Goal: Task Accomplishment & Management: Complete application form

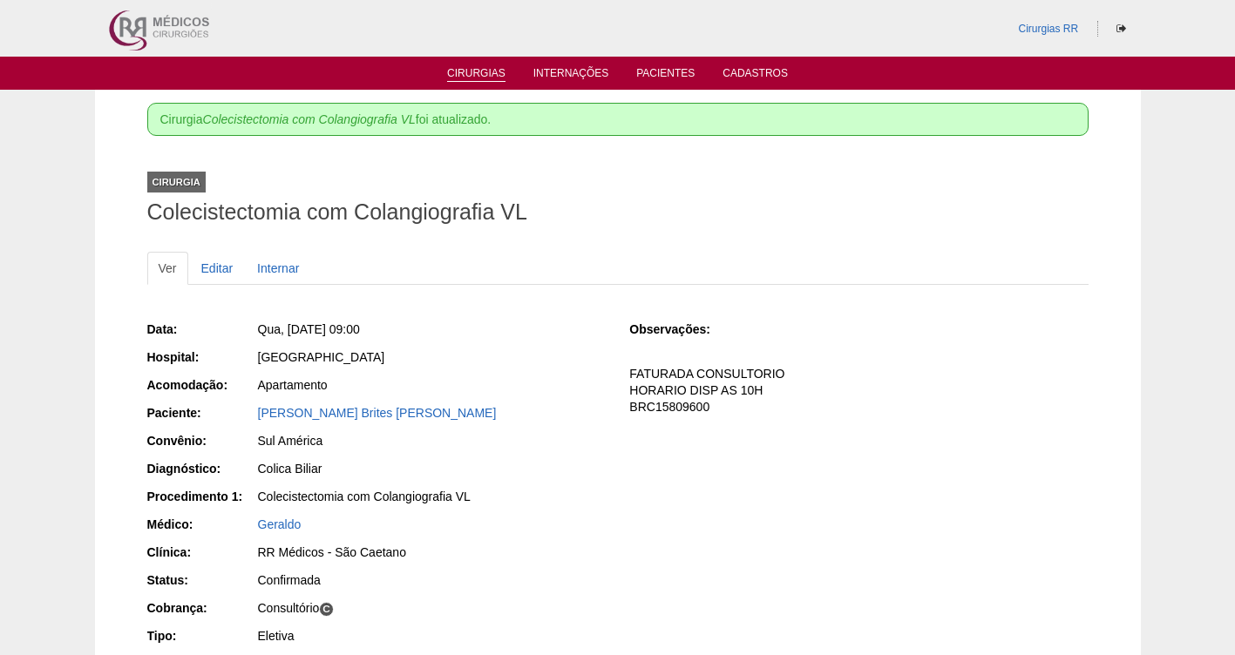
click at [474, 71] on link "Cirurgias" at bounding box center [476, 74] width 58 height 15
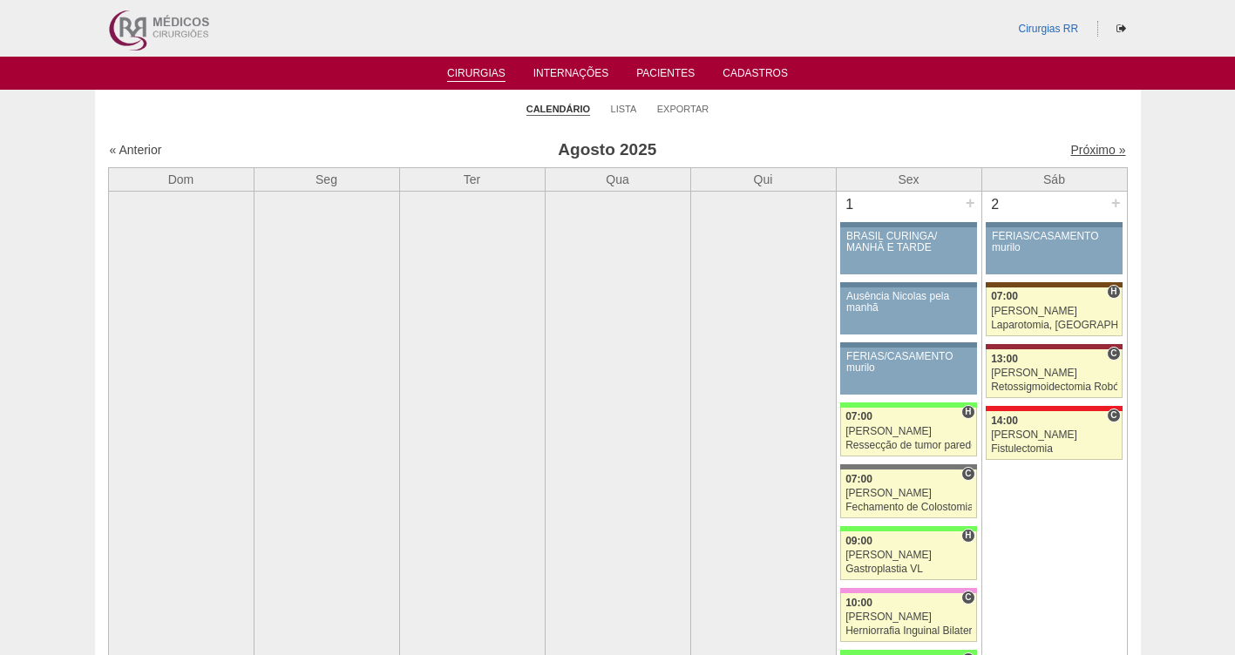
click at [1080, 154] on link "Próximo »" at bounding box center [1097, 150] width 55 height 14
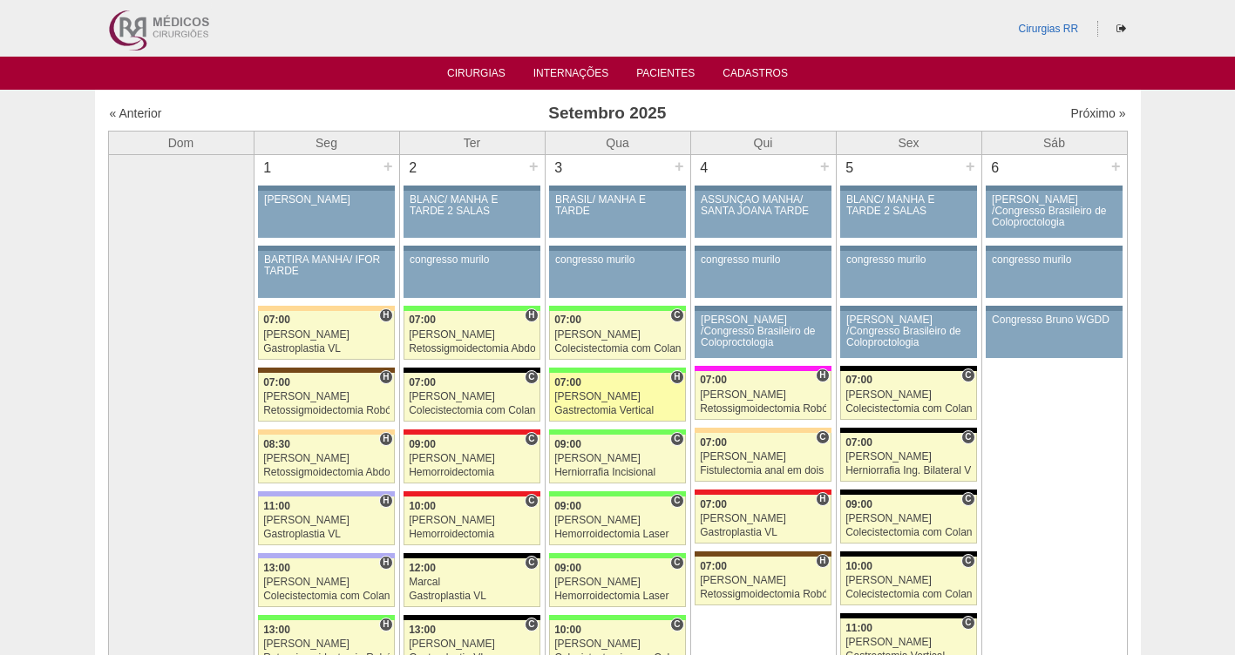
click at [573, 384] on span "07:00" at bounding box center [567, 382] width 27 height 12
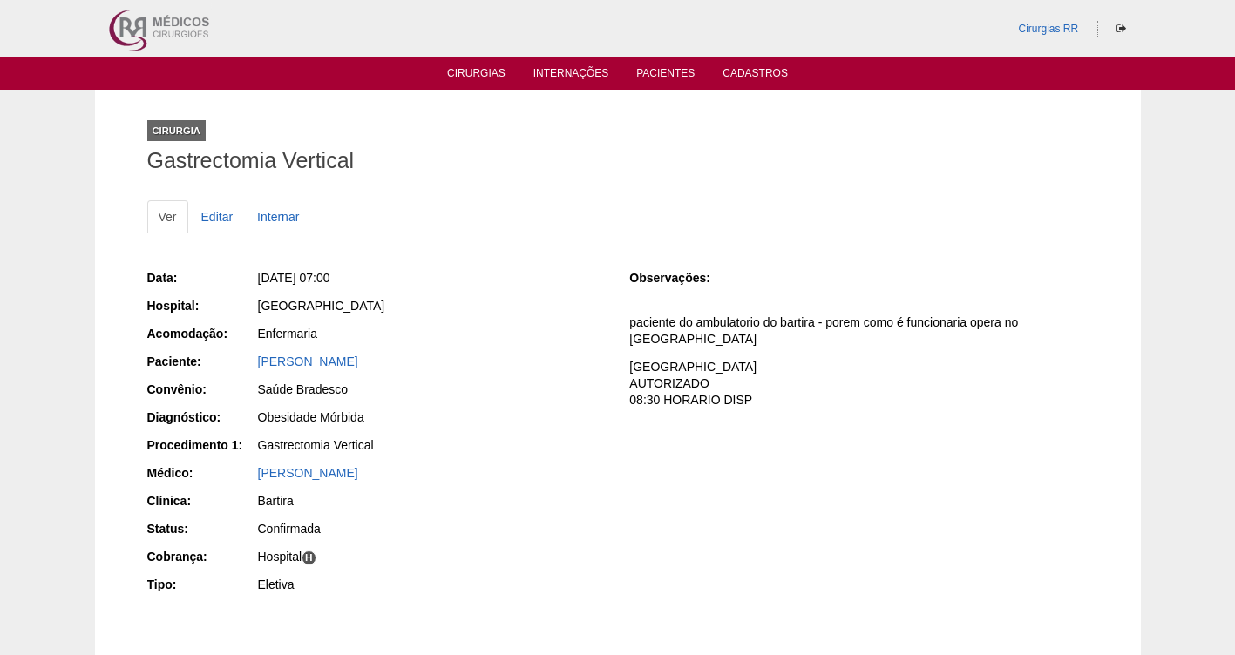
drag, startPoint x: 418, startPoint y: 356, endPoint x: 244, endPoint y: 358, distance: 174.3
click at [244, 358] on div "Paciente: Jocasta de Sousa Oliveira" at bounding box center [376, 364] width 458 height 22
copy div "Paciente: Jocasta de Sousa Oliveira"
click at [477, 78] on link "Cirurgias" at bounding box center [476, 74] width 58 height 15
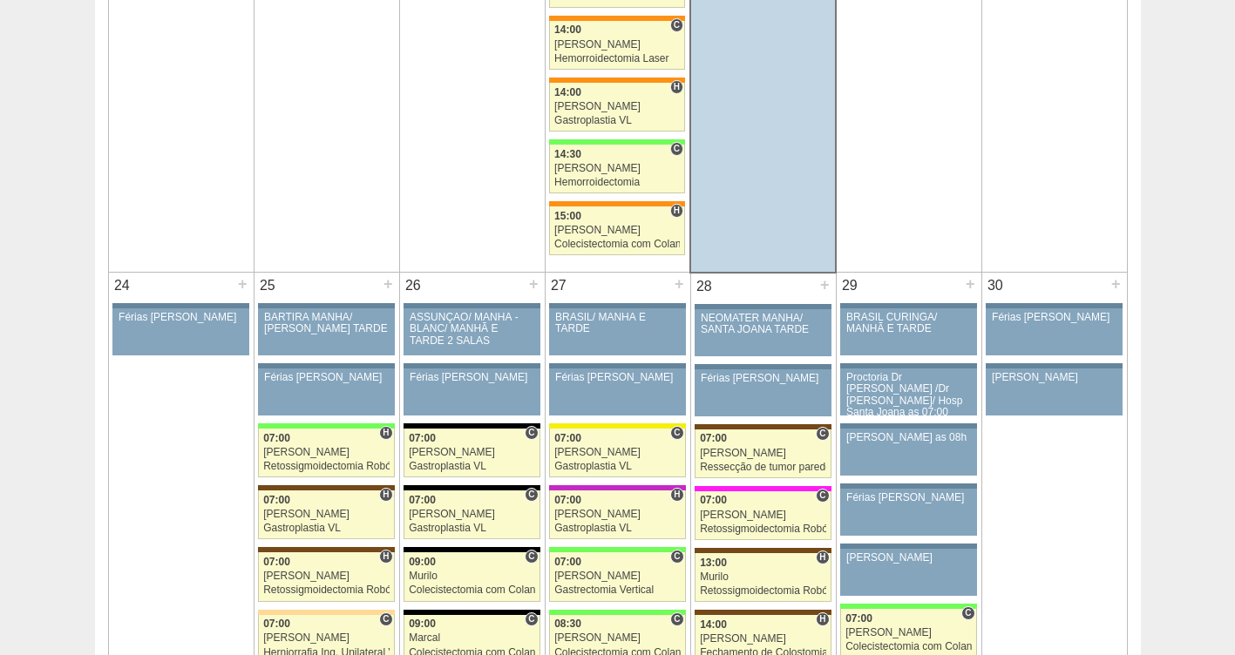
scroll to position [3677, 0]
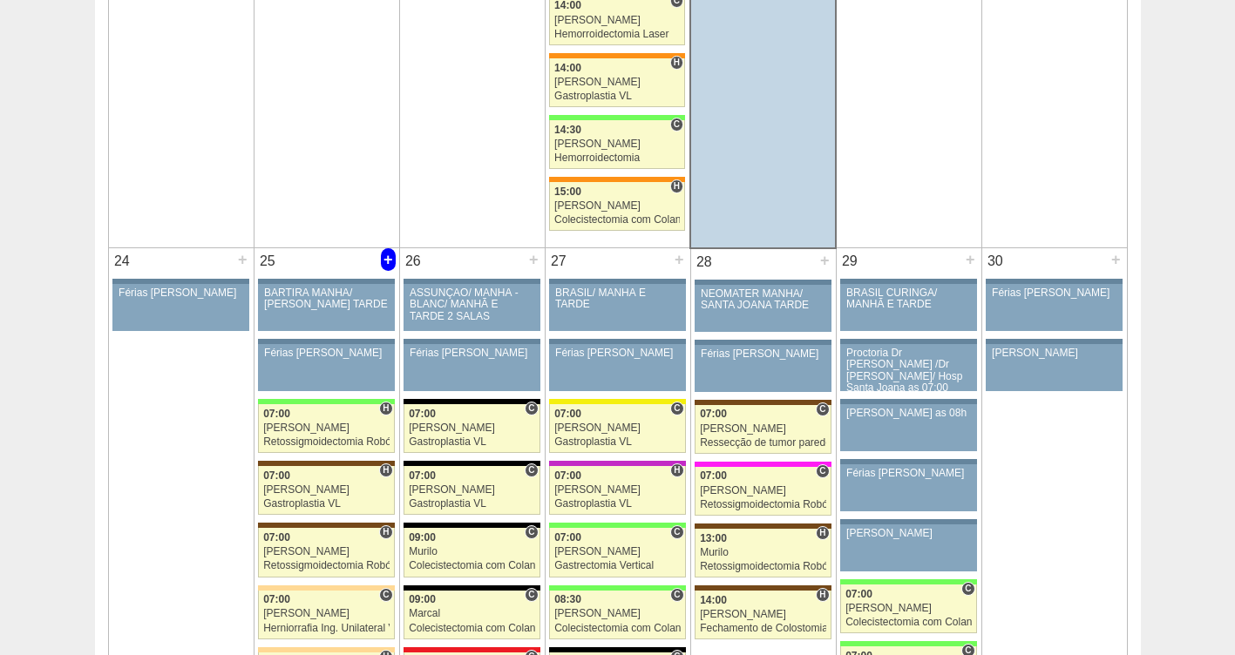
click at [383, 254] on div "+" at bounding box center [388, 259] width 15 height 23
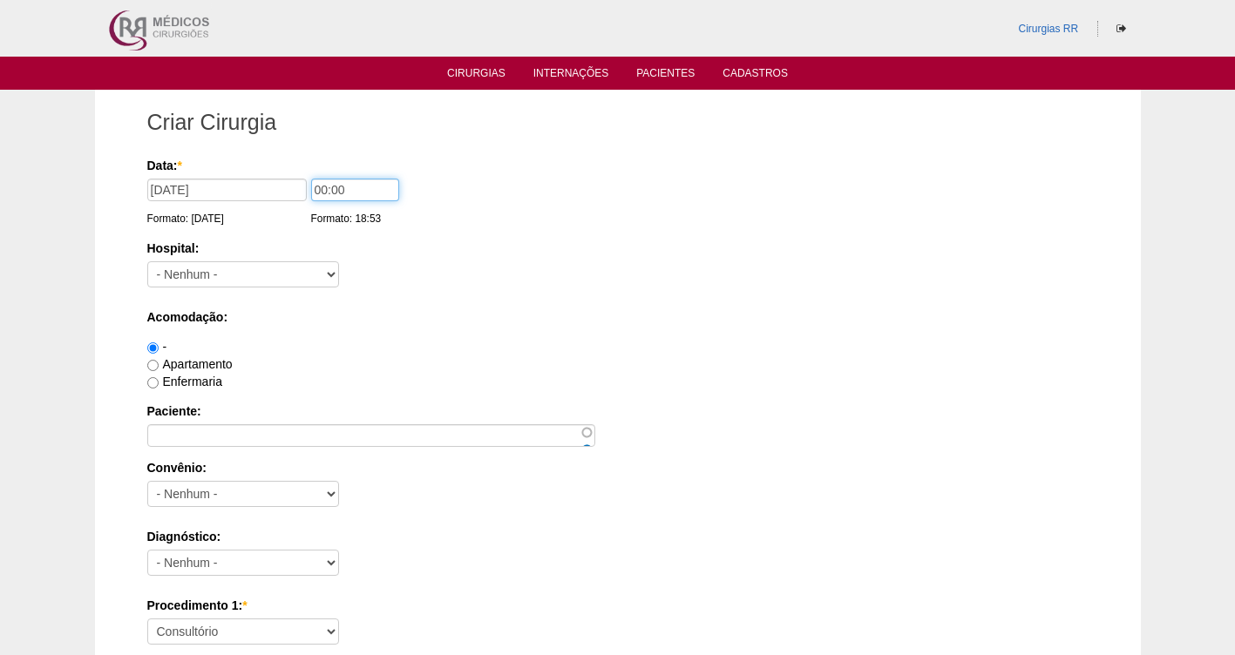
drag, startPoint x: 376, startPoint y: 191, endPoint x: 255, endPoint y: 220, distance: 123.7
click at [255, 174] on div "Data: * 25/08/2025 Formato: 21/08/2025 00:00 Formato: 18:53" at bounding box center [614, 165] width 935 height 17
type input "07:00"
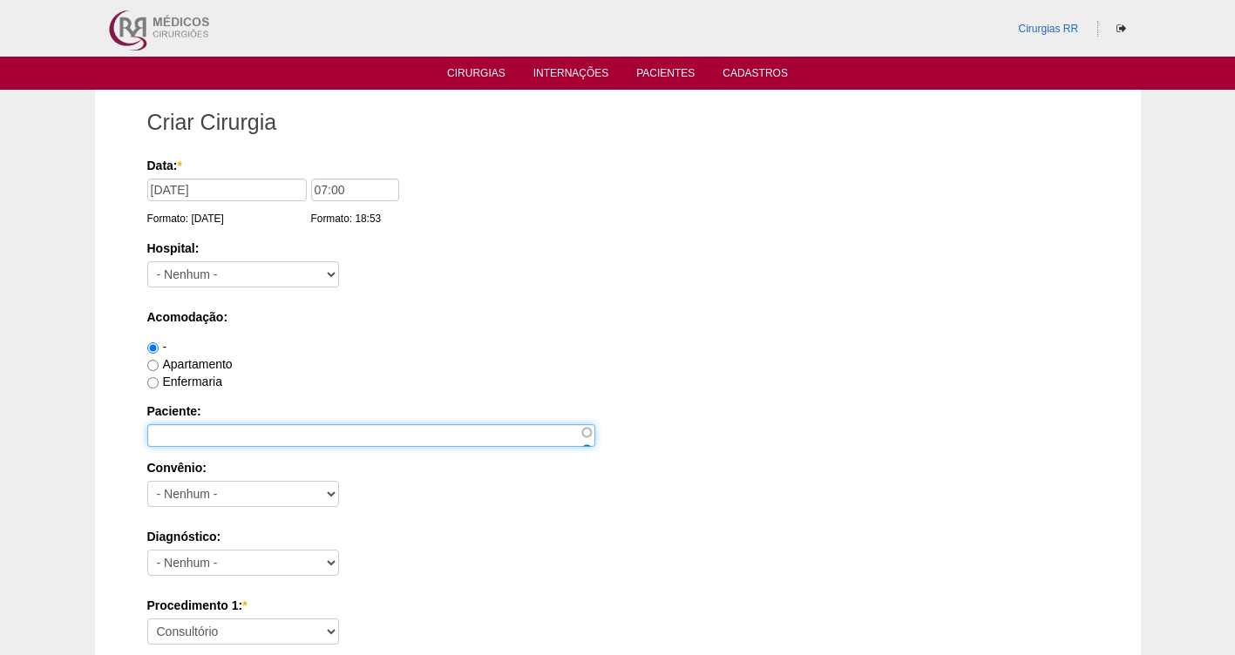
click at [184, 440] on input "Paciente:" at bounding box center [371, 435] width 448 height 23
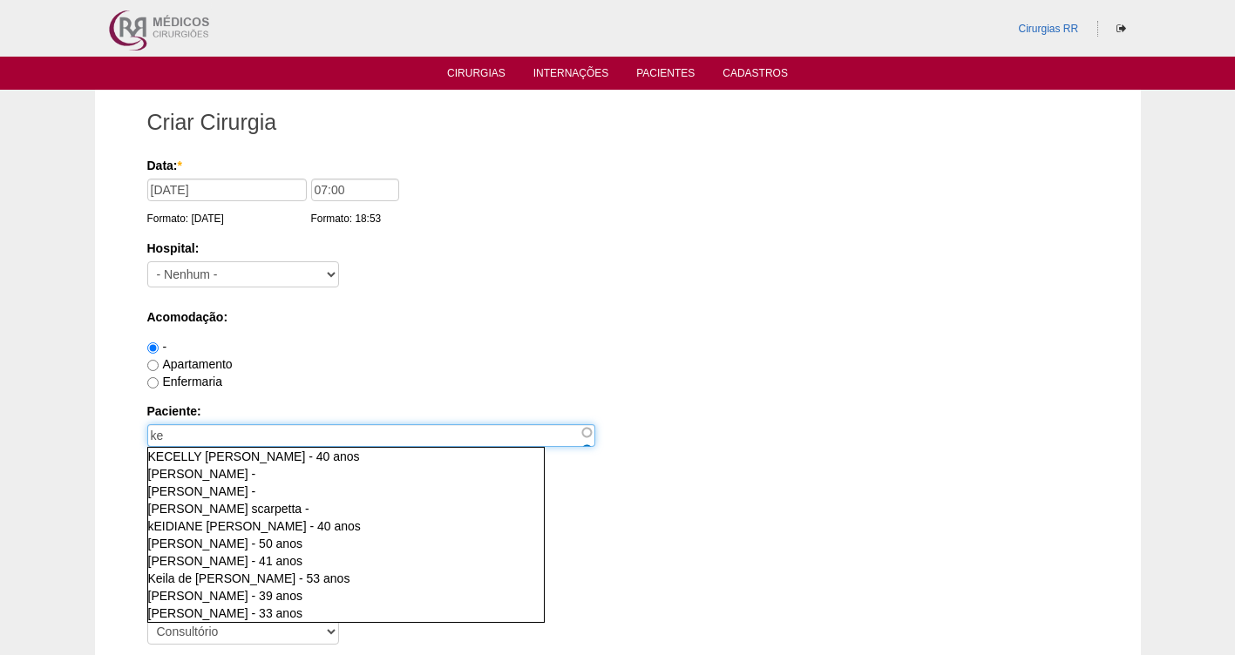
type input "k"
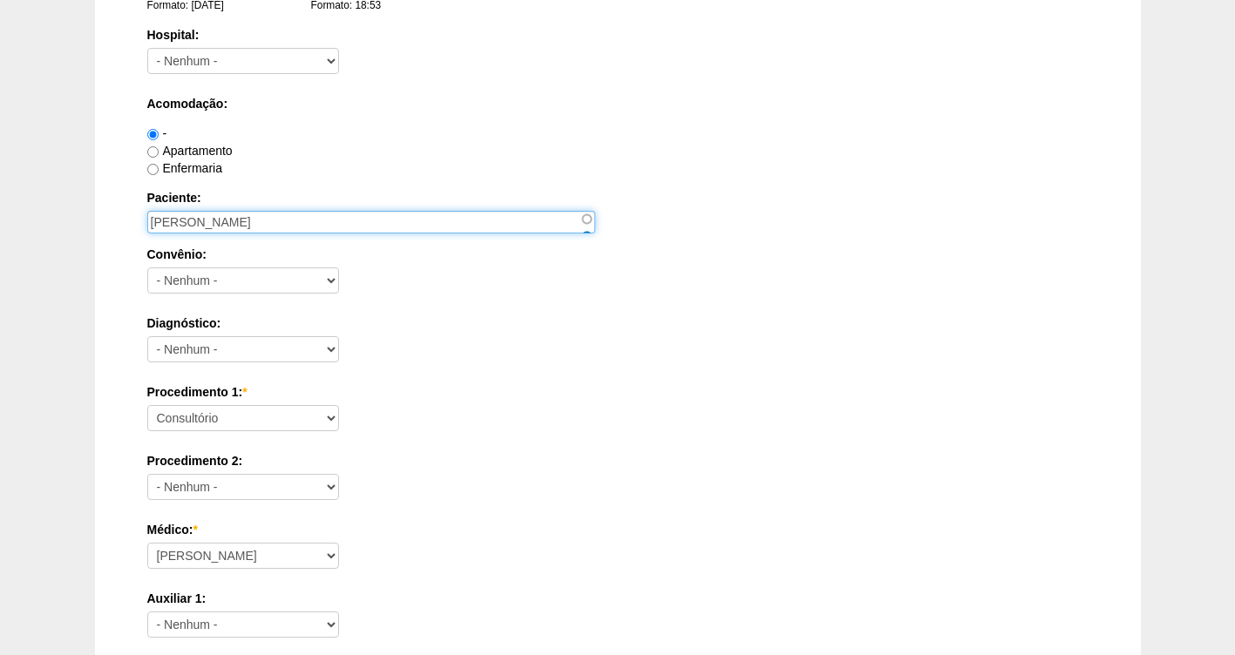
scroll to position [216, 0]
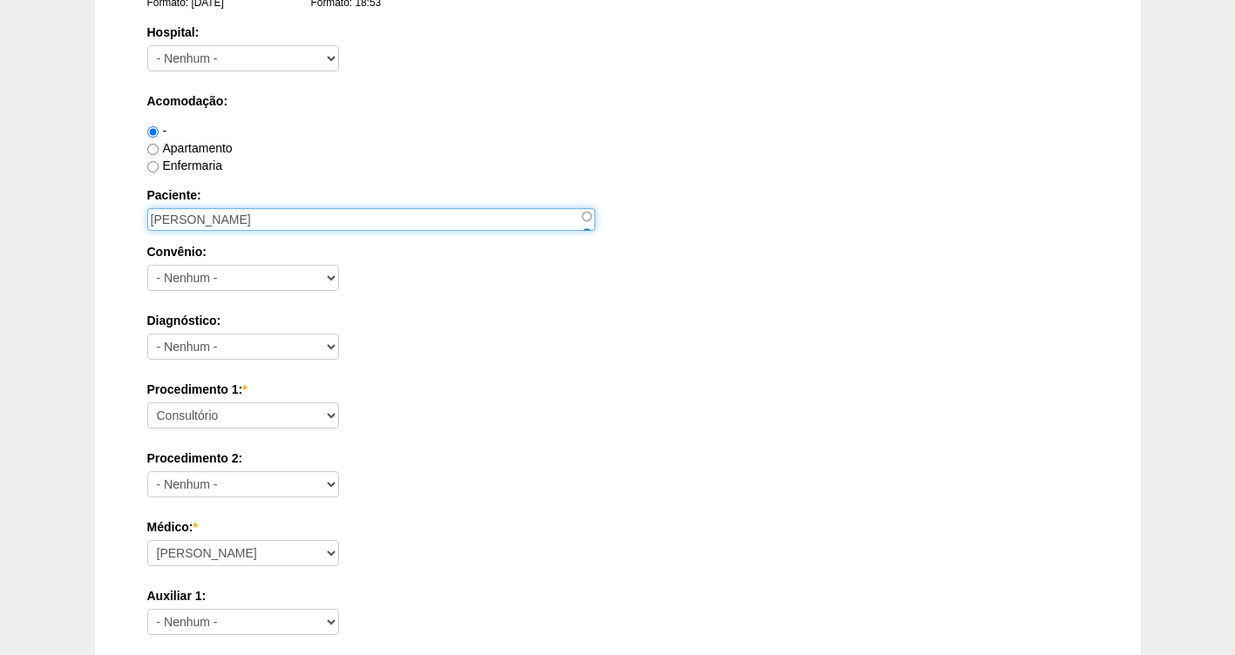
type input "KELLI DANIELA DA SILVA"
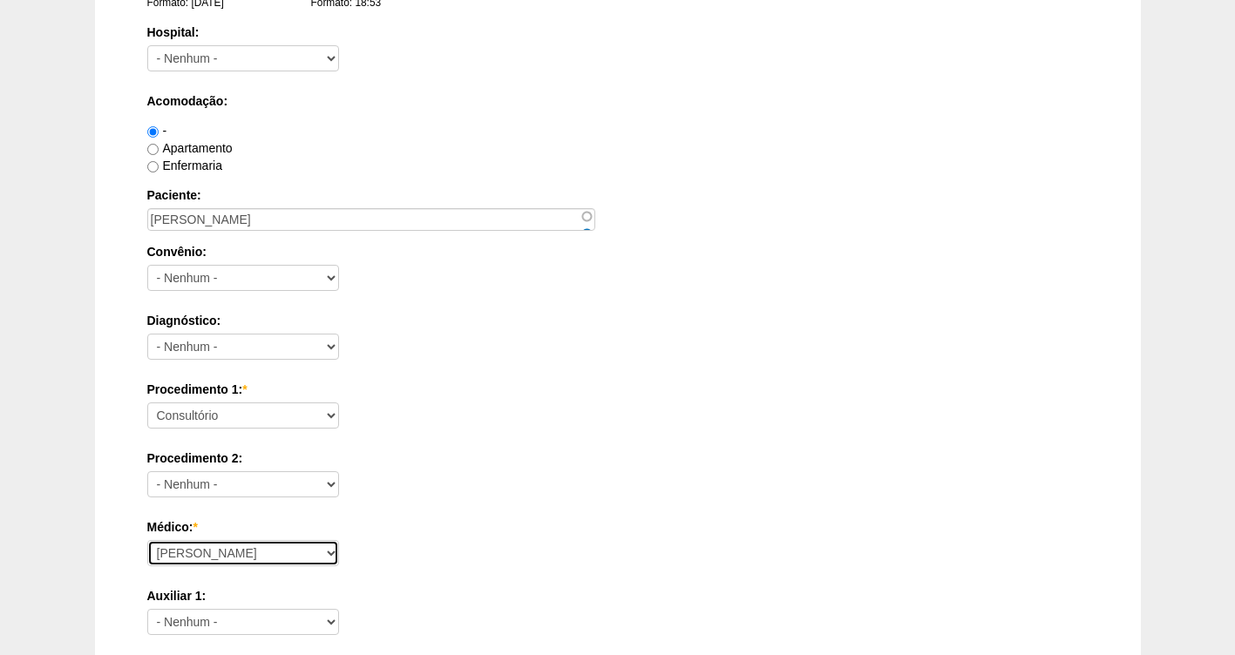
click at [198, 548] on select "Ana Paula Bruno Felipe Rossi Geraldo Igor Benevides Isabella Juliana Luiz Guilh…" at bounding box center [243, 553] width 192 height 26
select select "43"
click at [147, 540] on select "Ana Paula Bruno Felipe Rossi Geraldo Igor Benevides Isabella Juliana Luiz Guilh…" at bounding box center [243, 553] width 192 height 26
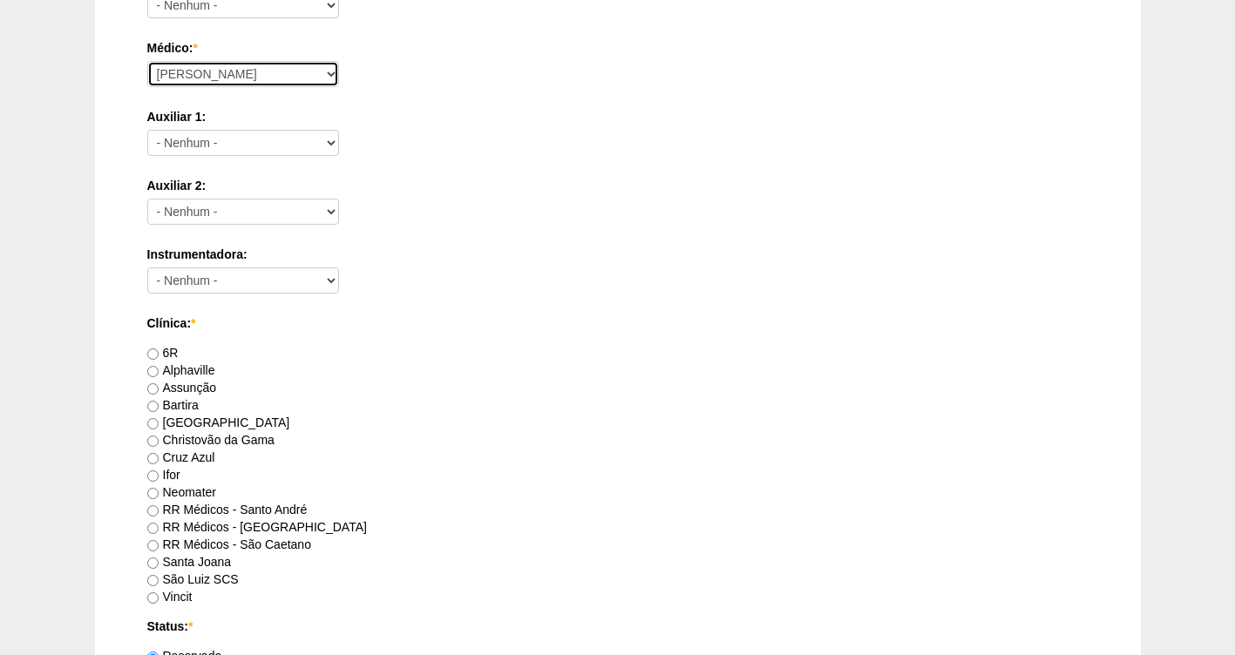
scroll to position [719, 0]
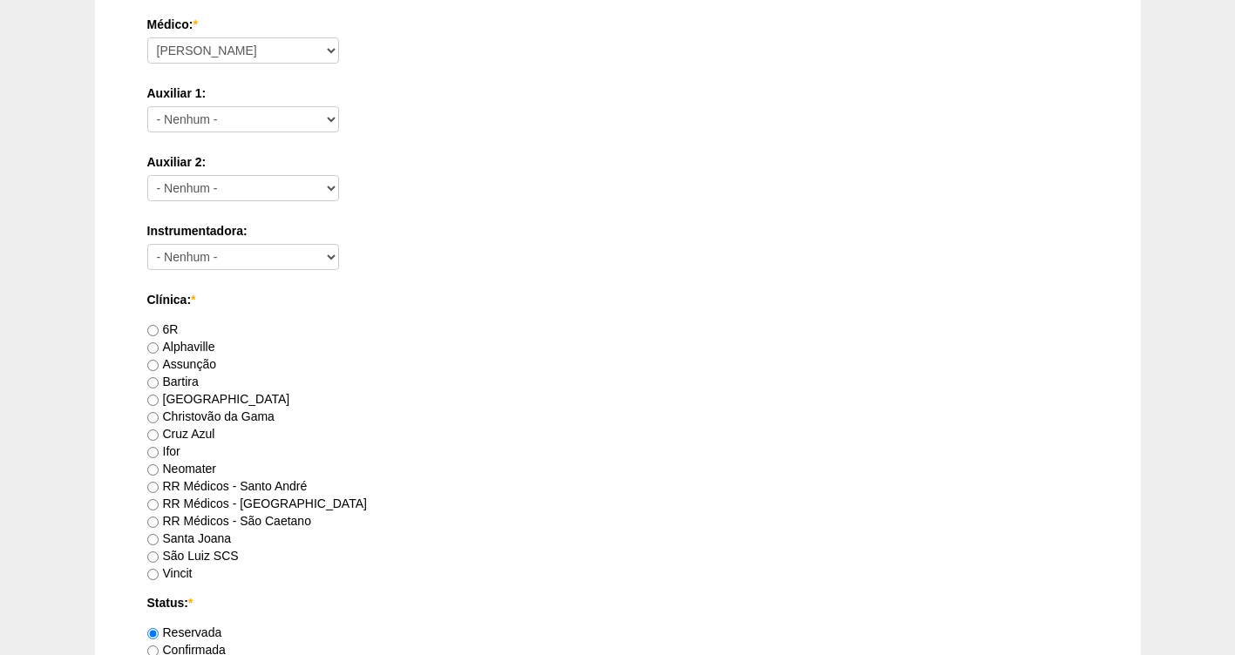
click at [188, 383] on label "Bartira" at bounding box center [172, 382] width 51 height 14
click at [159, 383] on input "Bartira" at bounding box center [152, 382] width 11 height 11
radio input "true"
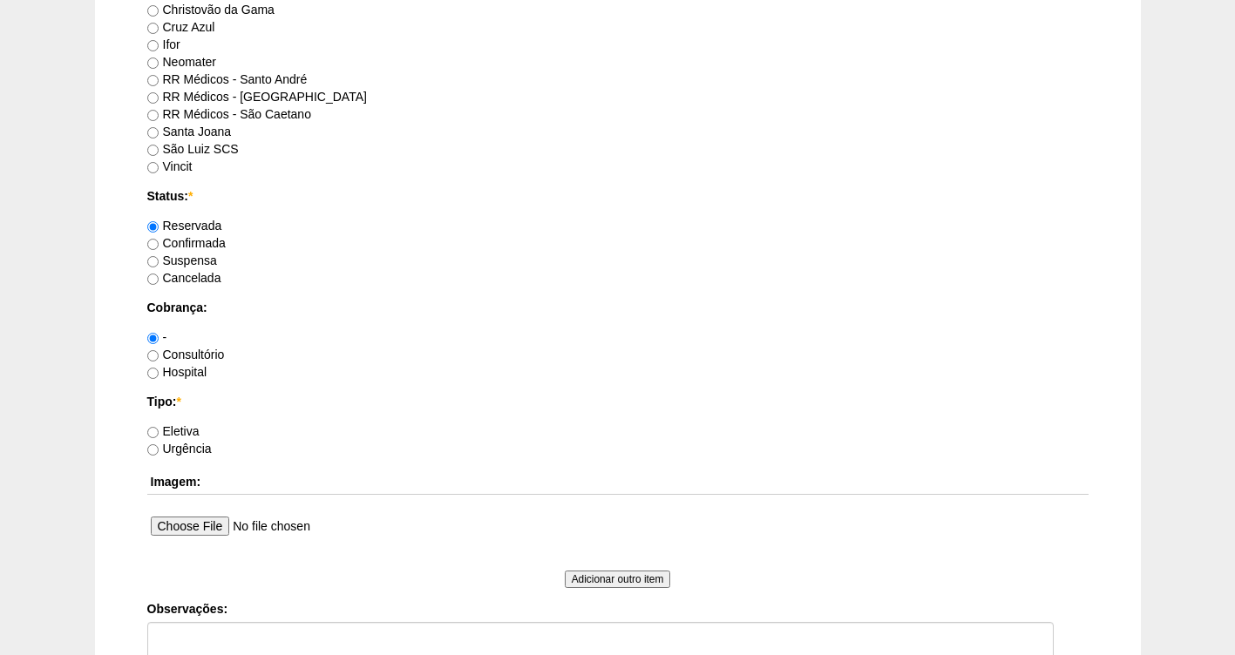
scroll to position [1137, 0]
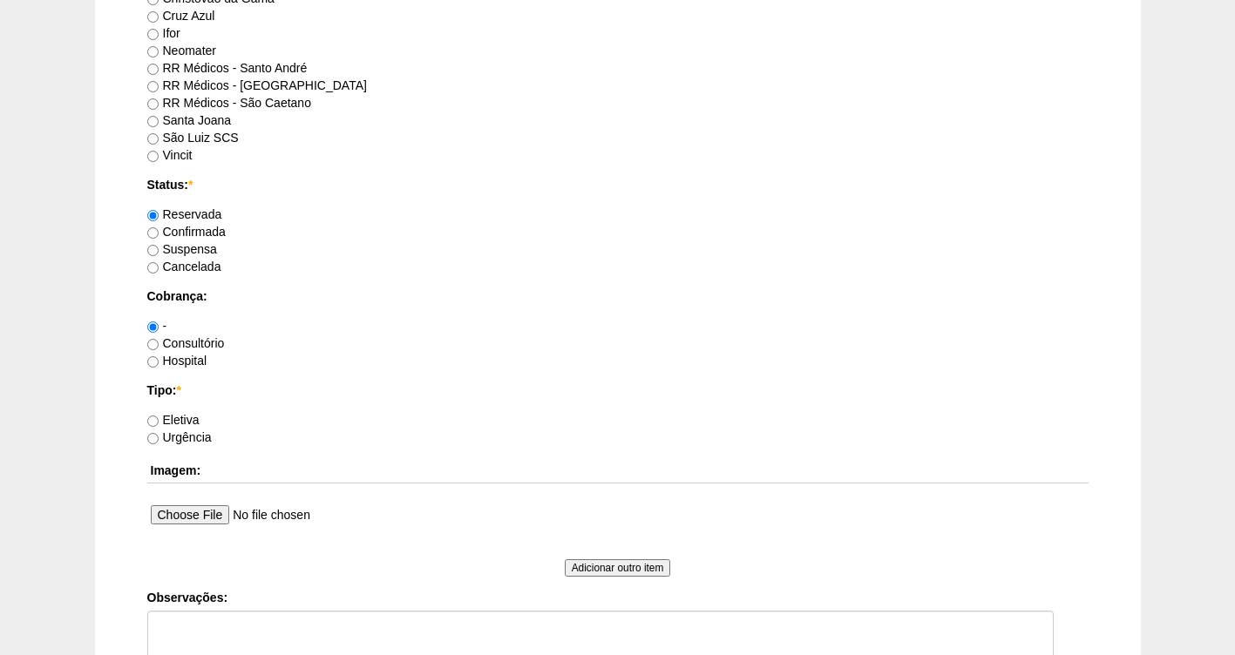
click at [189, 234] on label "Confirmada" at bounding box center [186, 232] width 78 height 14
click at [159, 234] on input "Confirmada" at bounding box center [152, 232] width 11 height 11
radio input "true"
click at [199, 360] on label "Hospital" at bounding box center [177, 361] width 60 height 14
click at [159, 360] on input "Hospital" at bounding box center [152, 361] width 11 height 11
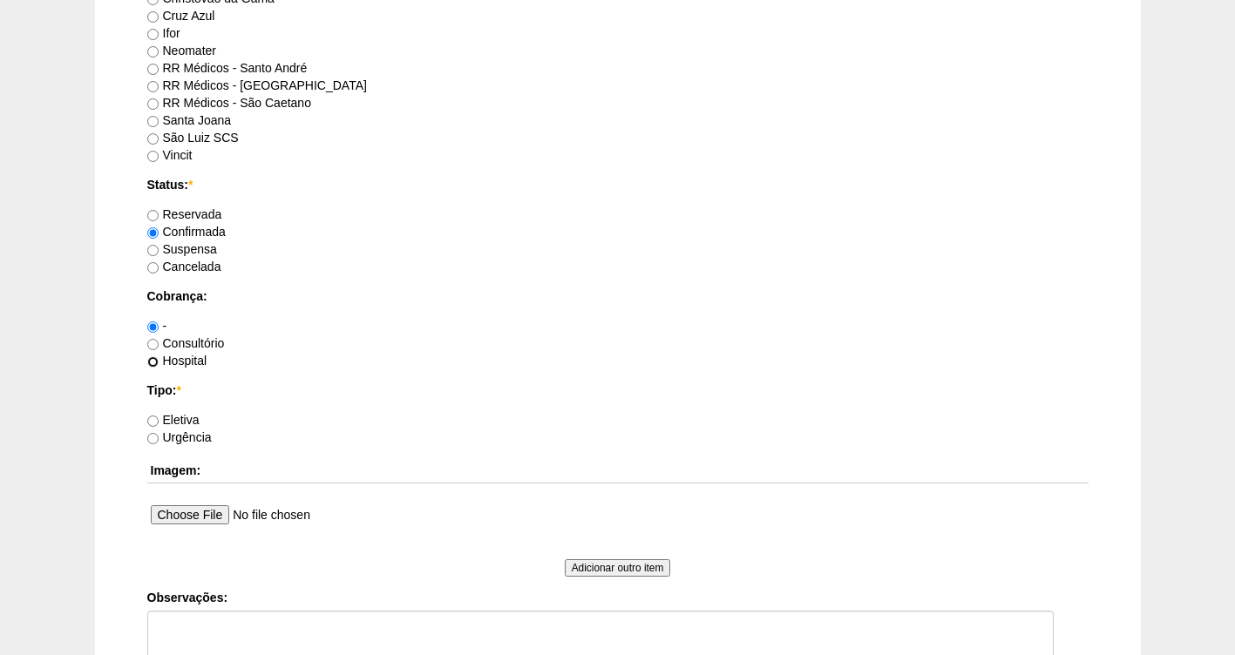
radio input "true"
click at [176, 421] on label "Eletiva" at bounding box center [173, 420] width 52 height 14
click at [159, 421] on input "Eletiva" at bounding box center [152, 421] width 11 height 11
radio input "true"
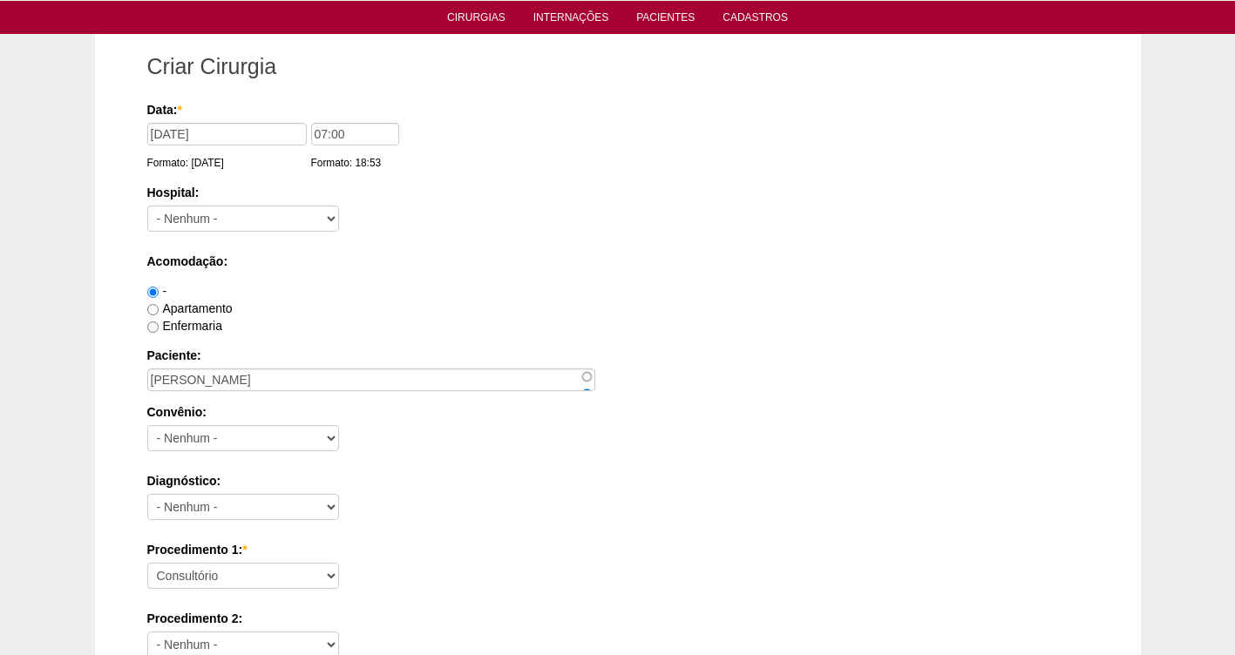
scroll to position [47, 0]
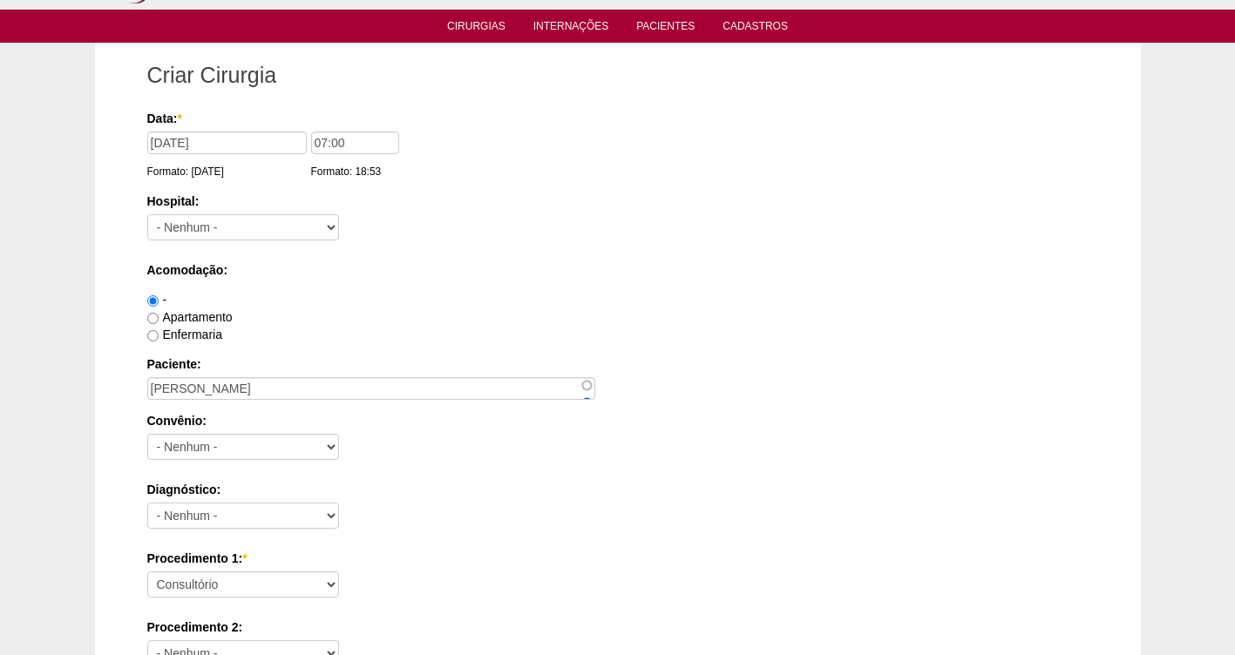
click at [196, 335] on label "Enfermaria" at bounding box center [184, 335] width 75 height 14
click at [159, 335] on input "Enfermaria" at bounding box center [152, 335] width 11 height 11
radio input "true"
click at [214, 226] on select "- Nenhum - 9 de Julho Albert Einstein Alvorada América Assunção Bartira Benefic…" at bounding box center [243, 227] width 192 height 26
select select "44"
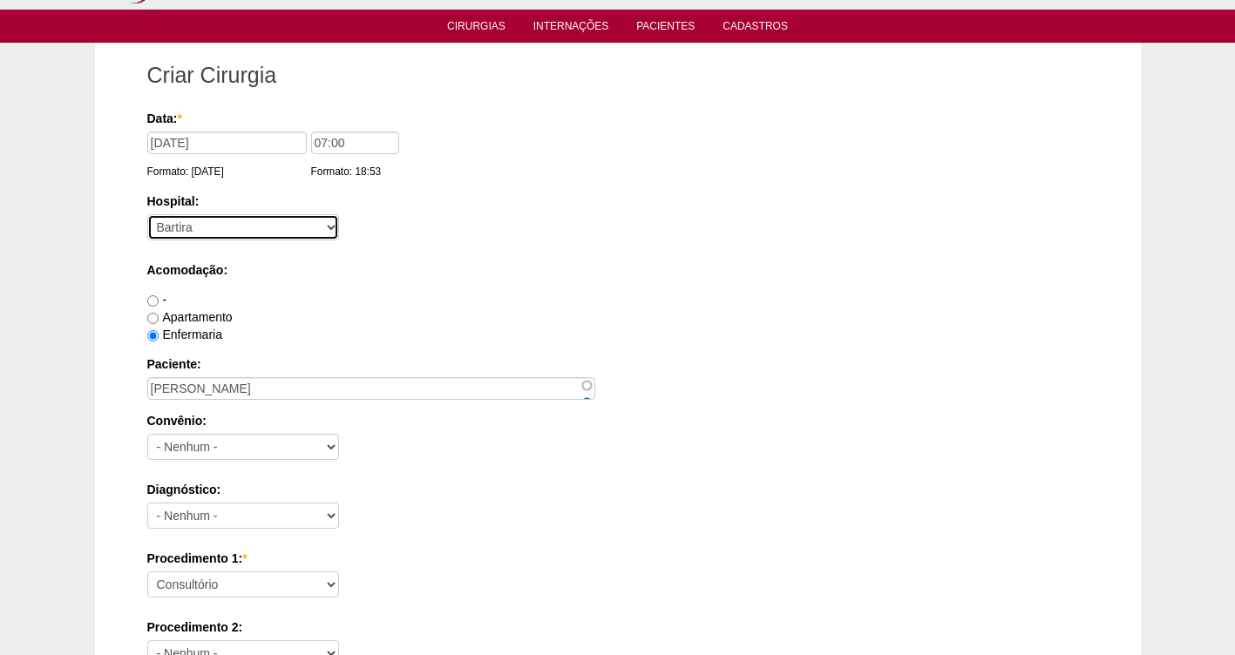
click at [147, 214] on select "- Nenhum - 9 de Julho Albert Einstein Alvorada América Assunção Bartira Benefic…" at bounding box center [243, 227] width 192 height 26
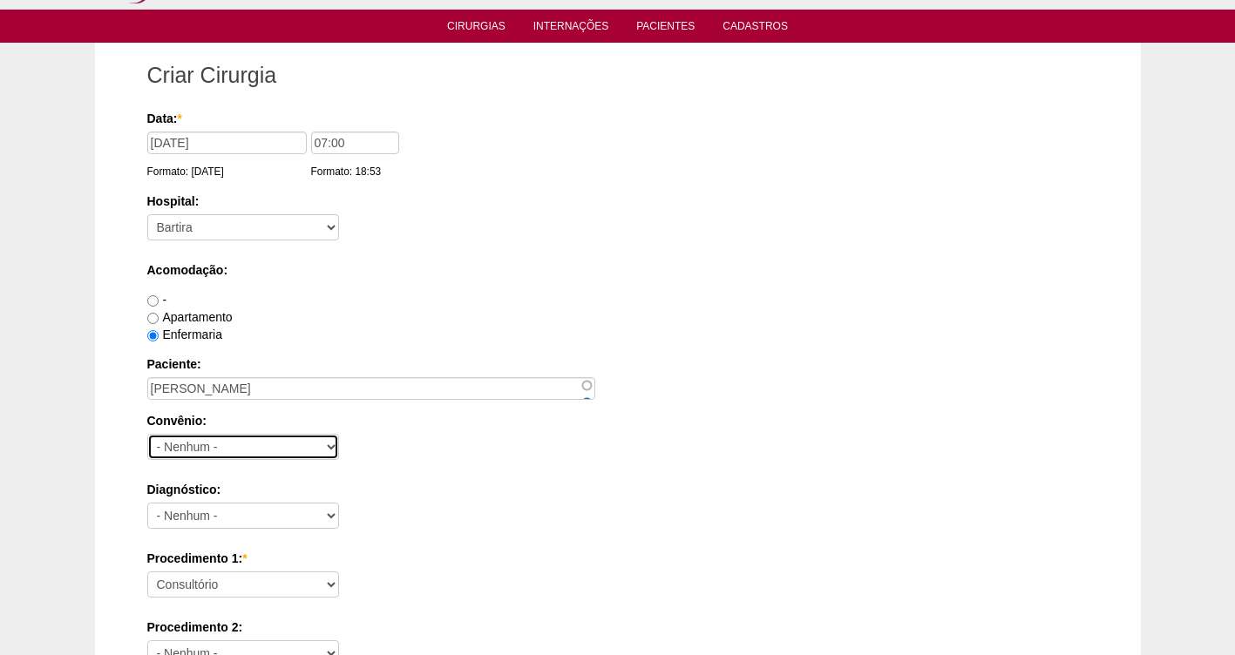
click at [214, 446] on select "- Nenhum - Abet Afresp Allianz Amil Blue Life Caasp Cabesp Caixa de Pensões Car…" at bounding box center [243, 447] width 192 height 26
select select "26"
click at [147, 434] on select "- Nenhum - Abet Afresp Allianz Amil Blue Life Caasp Cabesp Caixa de Pensões Car…" at bounding box center [243, 447] width 192 height 26
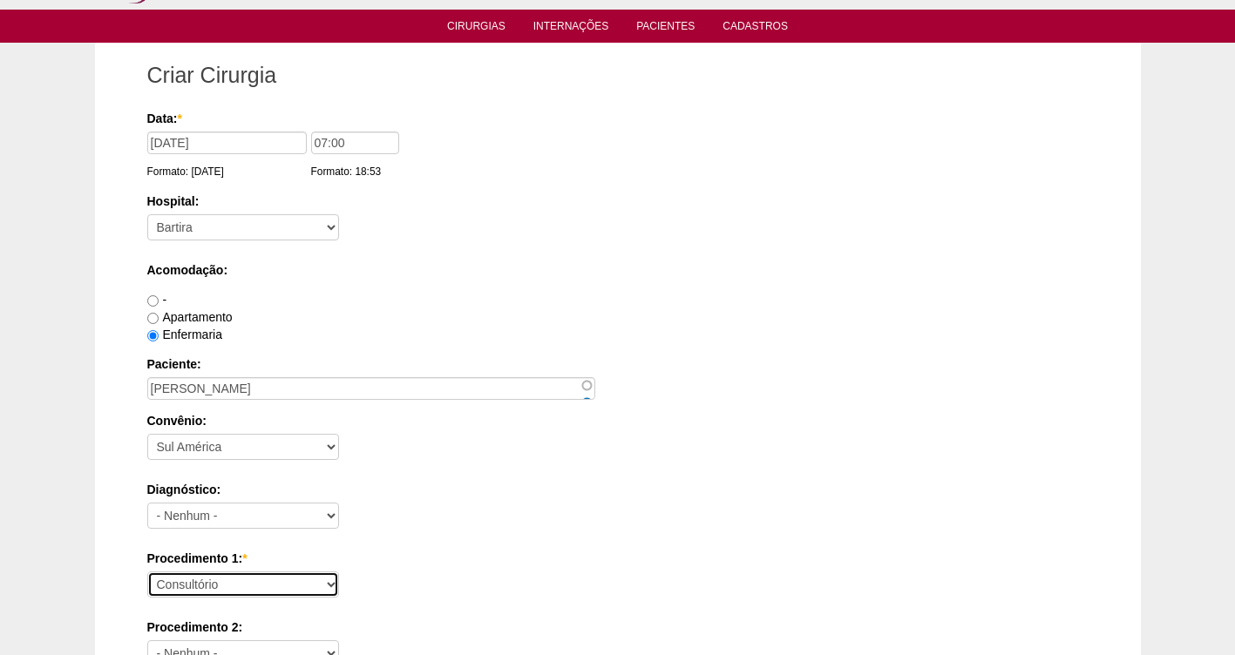
click at [220, 581] on select "Consultório Abscesso Hepático - Drenagem Abscesso perianal Amputação Abdômino P…" at bounding box center [243, 585] width 192 height 26
select select "4016"
click at [147, 572] on select "Consultório Abscesso Hepático - Drenagem Abscesso perianal Amputação Abdômino P…" at bounding box center [243, 585] width 192 height 26
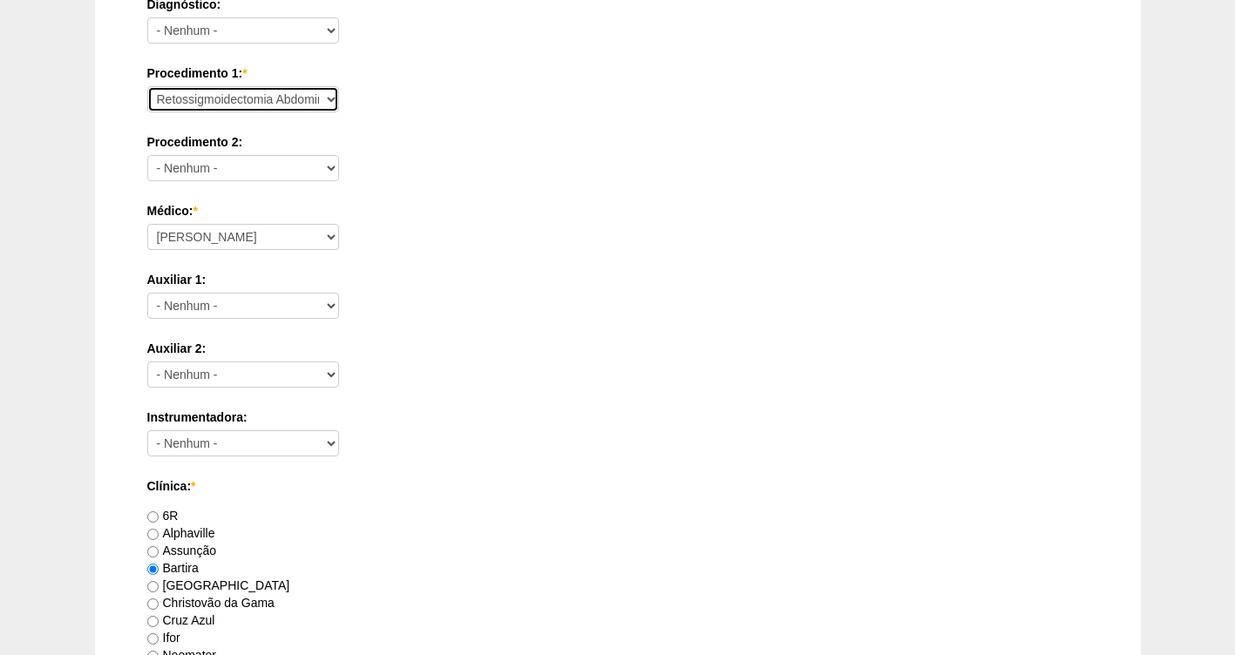
scroll to position [623, 0]
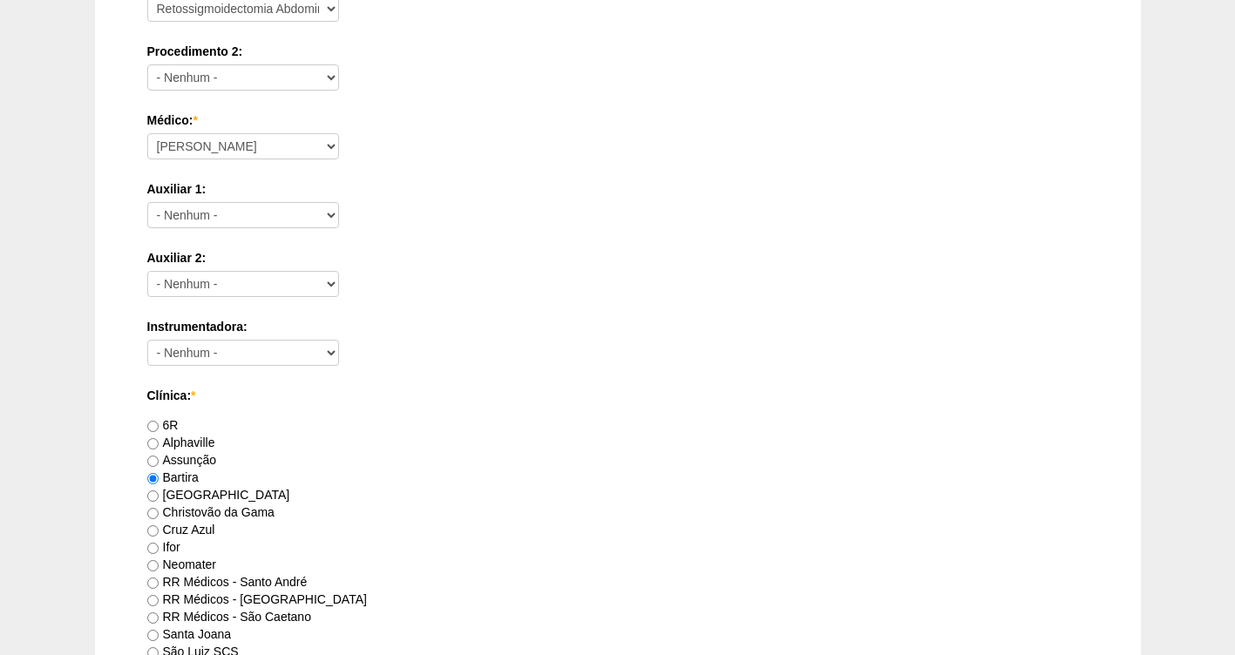
click at [227, 584] on label "RR Médicos - Santo André" at bounding box center [227, 582] width 160 height 14
click at [159, 584] on input "RR Médicos - Santo André" at bounding box center [152, 583] width 11 height 11
radio input "true"
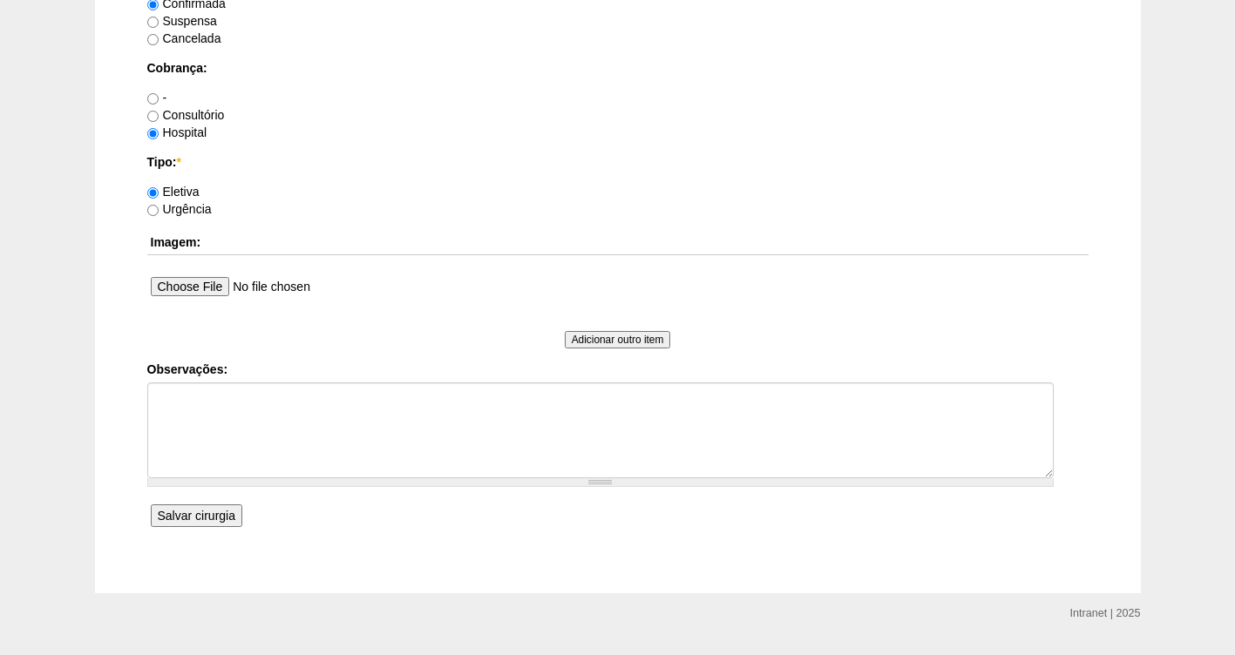
scroll to position [1409, 0]
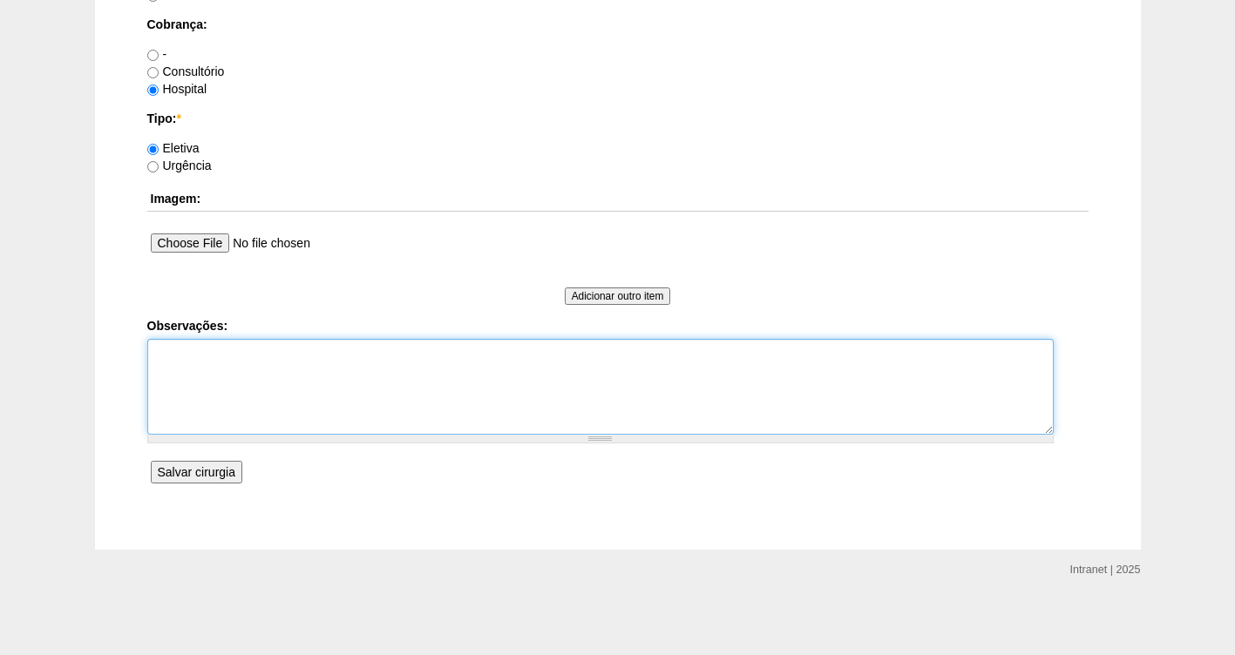
click at [193, 358] on textarea "Observações:" at bounding box center [600, 387] width 906 height 96
type textarea "f"
type textarea "FATURADA CONSULTORIO AUTORIZADA"
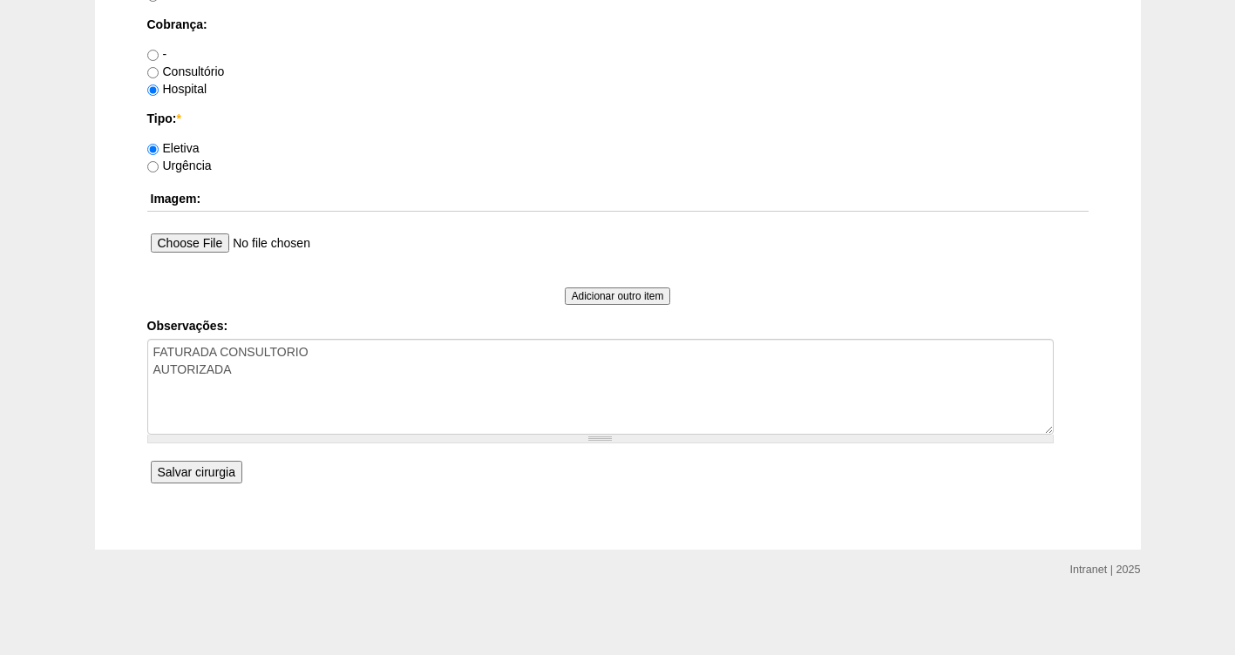
click at [192, 478] on input "Salvar cirurgia" at bounding box center [197, 472] width 92 height 23
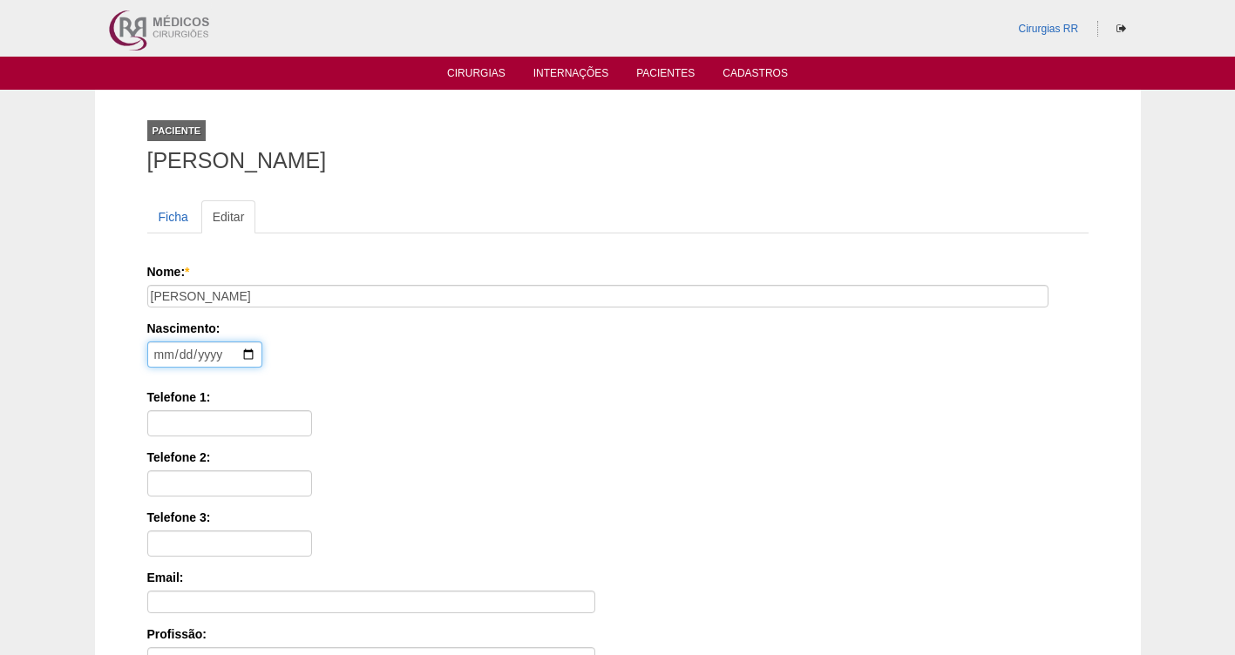
click at [156, 361] on input "date" at bounding box center [204, 355] width 115 height 26
type input "[DATE]"
click at [193, 425] on input "Telefone 1:" at bounding box center [229, 423] width 165 height 26
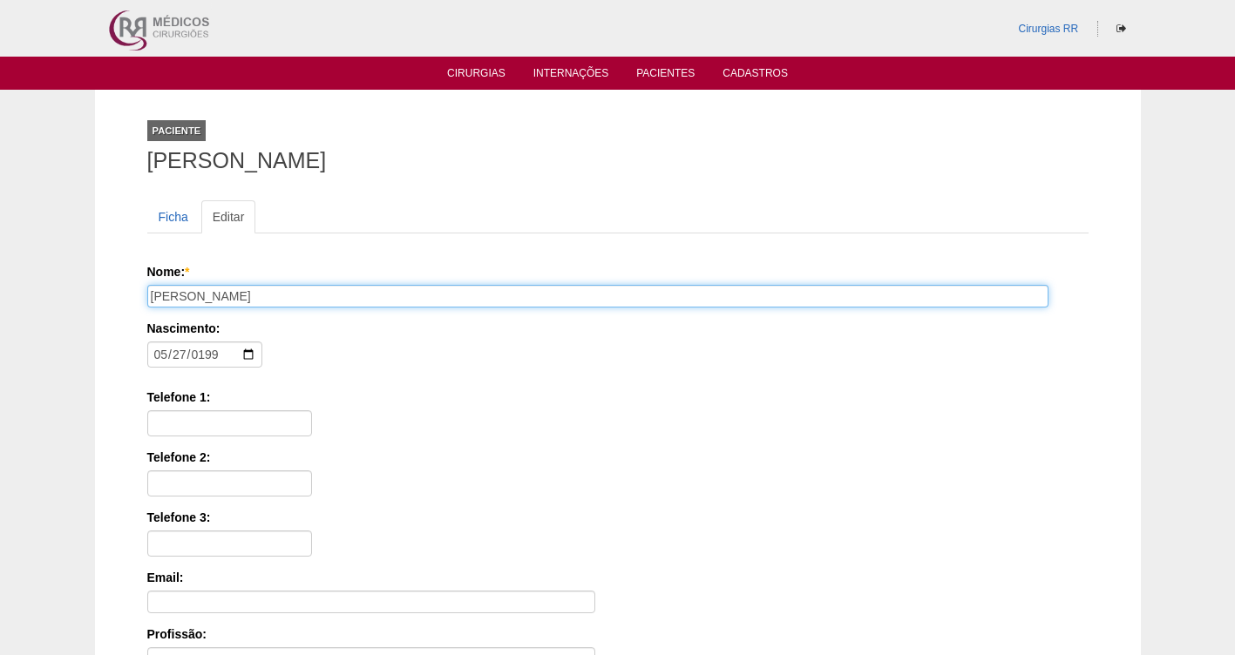
drag, startPoint x: 291, startPoint y: 295, endPoint x: 113, endPoint y: 295, distance: 177.8
click at [113, 295] on div "Paciente [PERSON_NAME] Ficha Editar Nome: * [PERSON_NAME] Nascimento: [DEMOGRAP…" at bounding box center [618, 524] width 1046 height 869
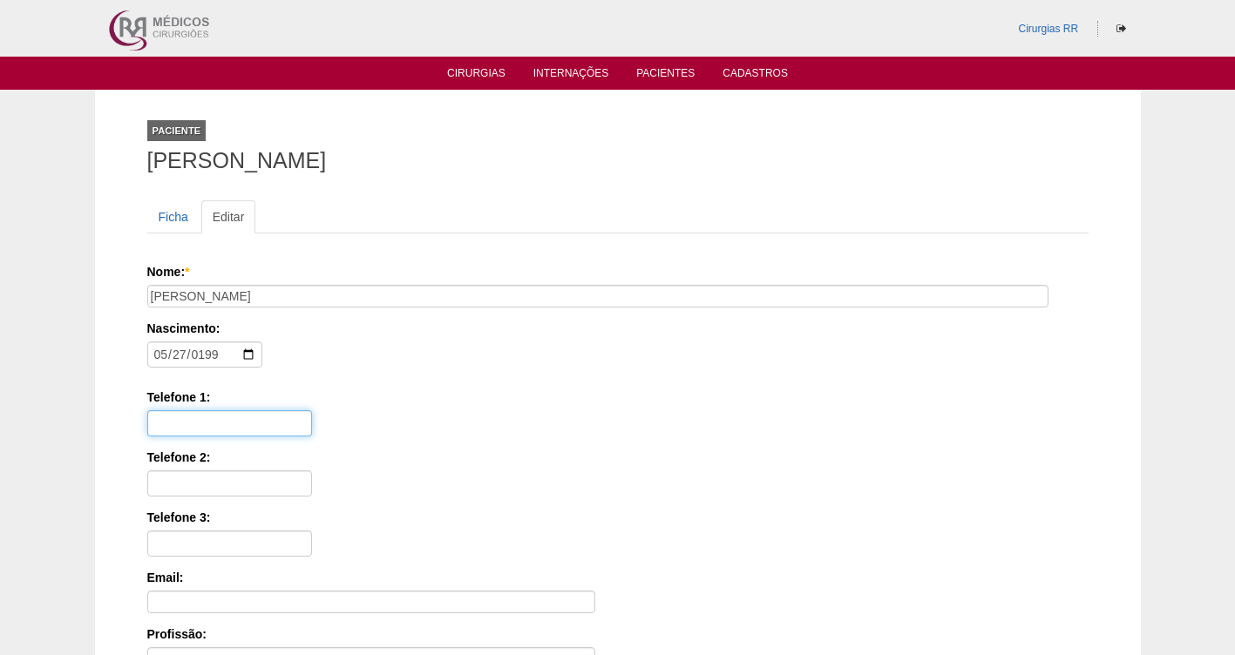
click at [174, 425] on input "Telefone 1:" at bounding box center [229, 423] width 165 height 26
paste input "(11) 99161-9736"
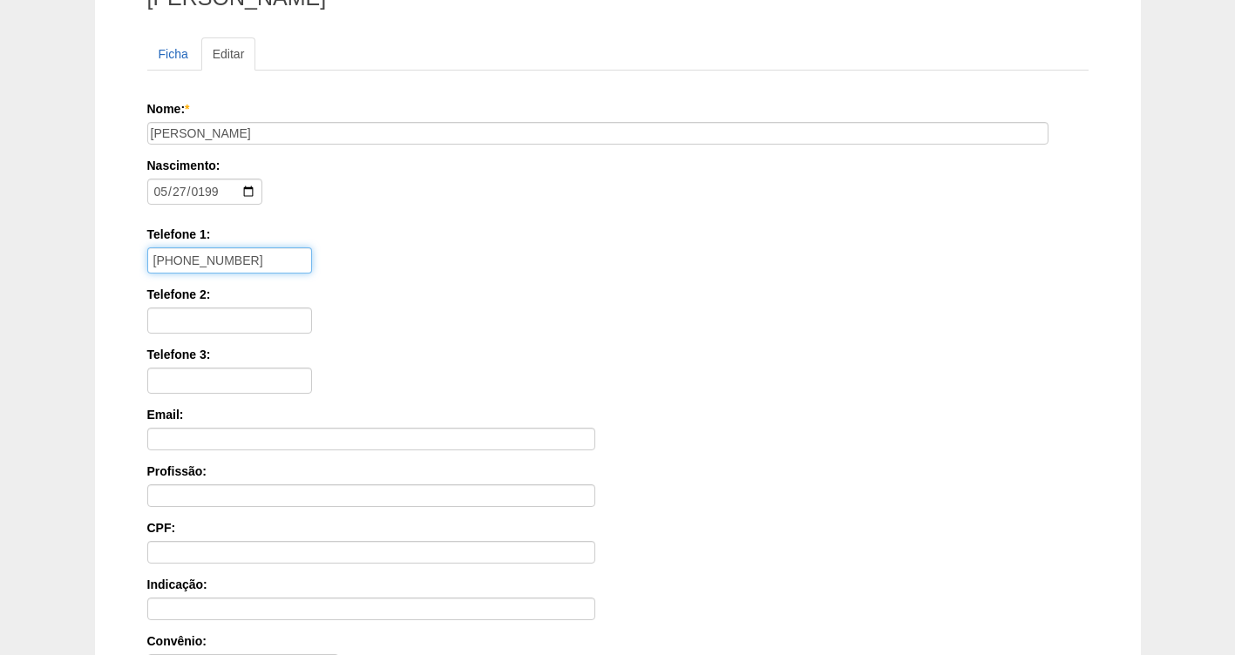
scroll to position [173, 0]
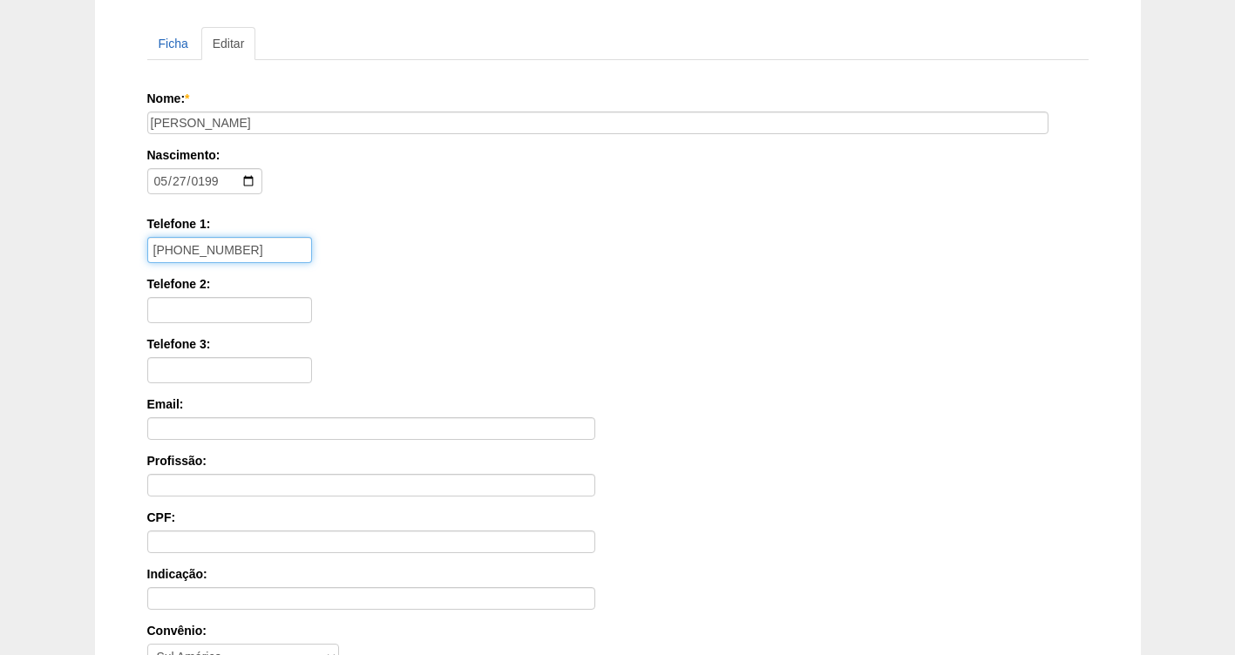
type input "(11) 99161-9736"
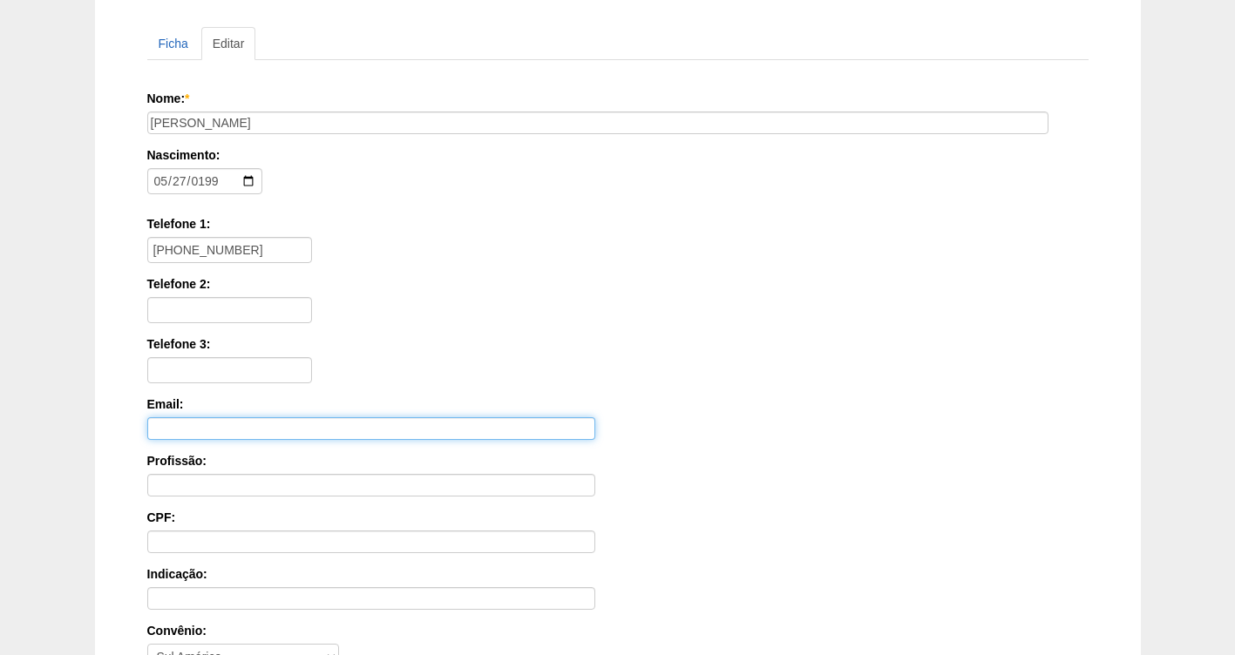
click at [166, 431] on input "Email:" at bounding box center [371, 428] width 448 height 23
paste input "kellidaniela54@gmail.com"
type input "kellidaniela54@gmail.com"
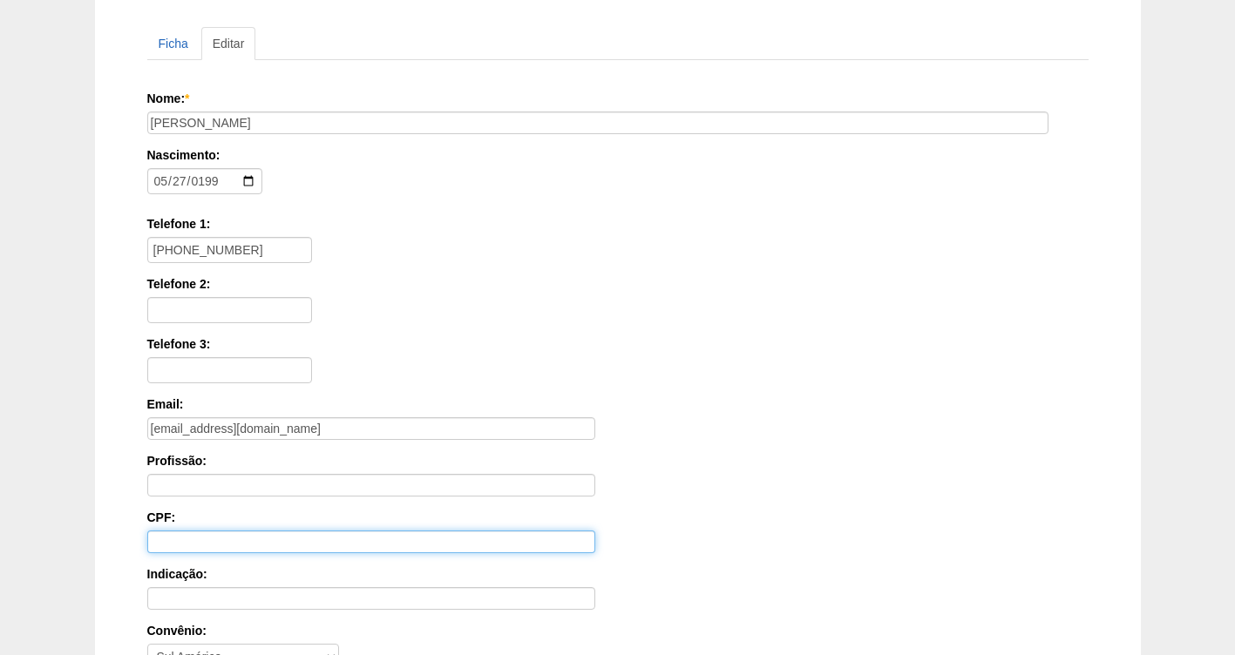
click at [198, 539] on input "CPF:" at bounding box center [371, 542] width 448 height 23
paste input "373.929.788-37"
type input "373.929.788-37"
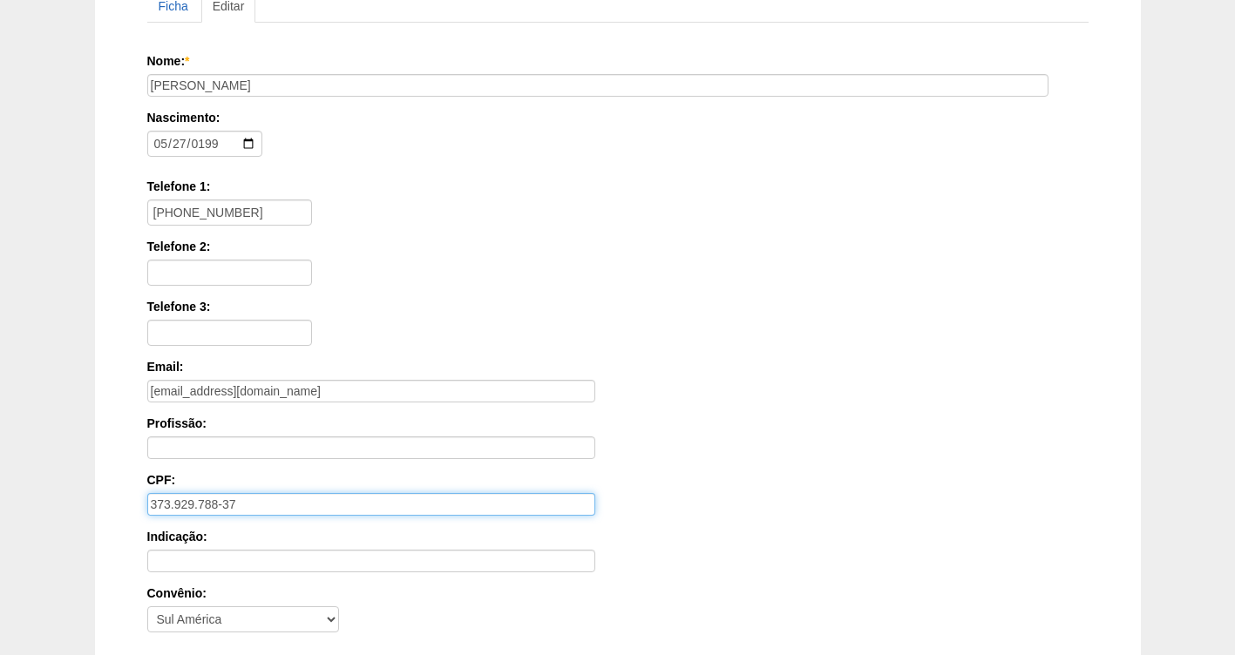
scroll to position [409, 0]
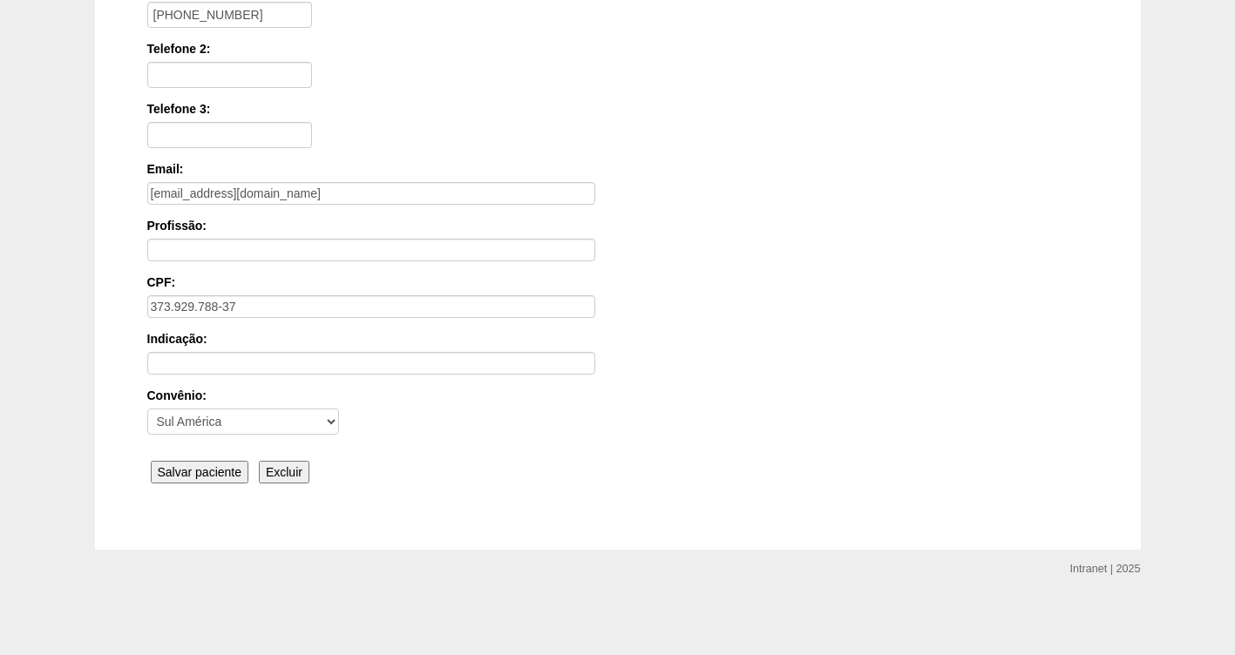
click at [203, 468] on input "Salvar paciente" at bounding box center [200, 472] width 98 height 23
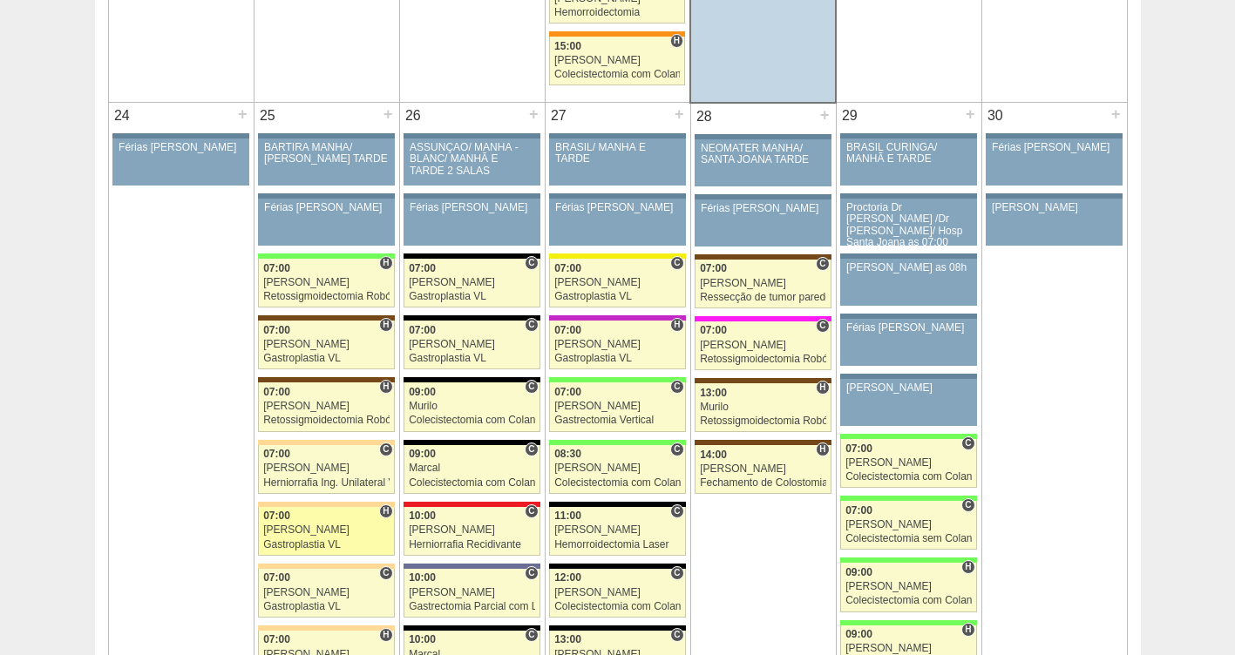
scroll to position [3915, 0]
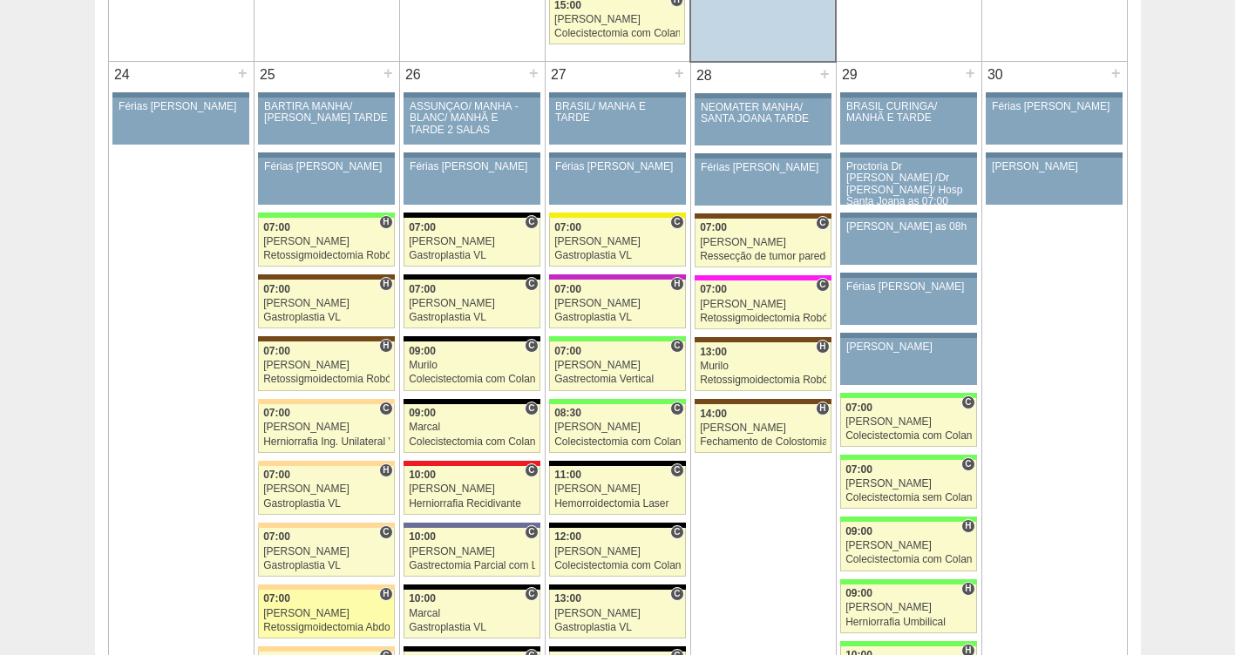
click at [300, 607] on link "88500 Cirurgias RR H 07:00 Bruno Retossigmoidectomia Abdominal VL Hospital Bart…" at bounding box center [326, 614] width 136 height 49
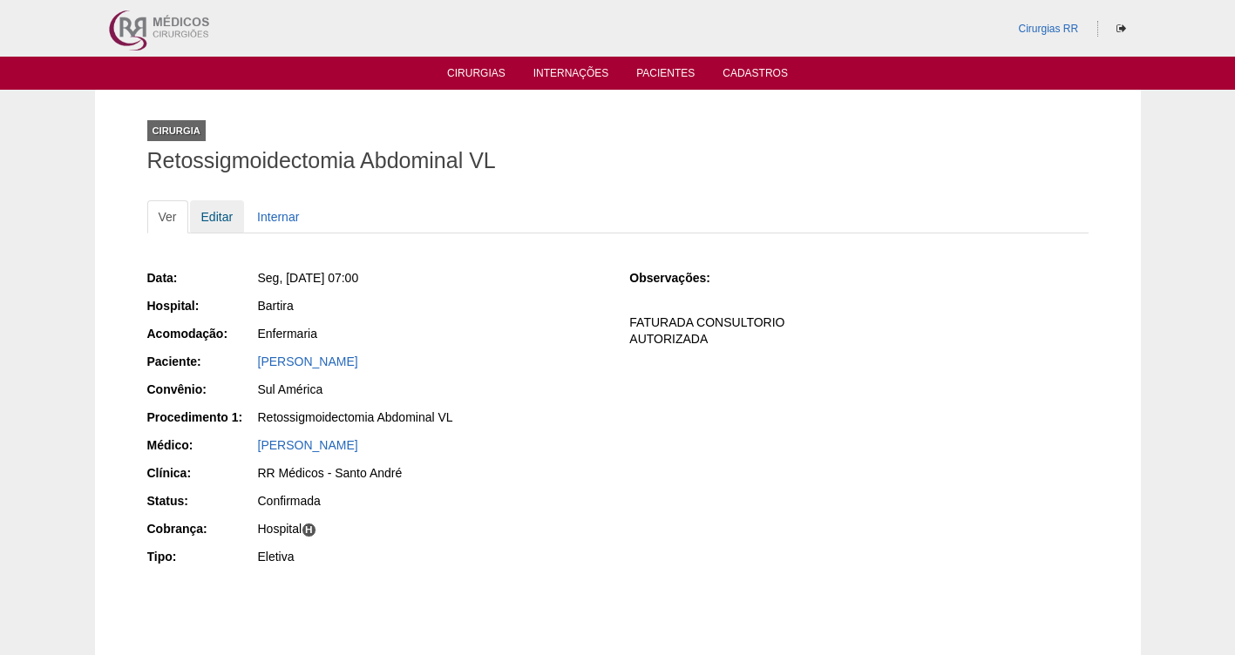
click at [201, 224] on link "Editar" at bounding box center [217, 216] width 55 height 33
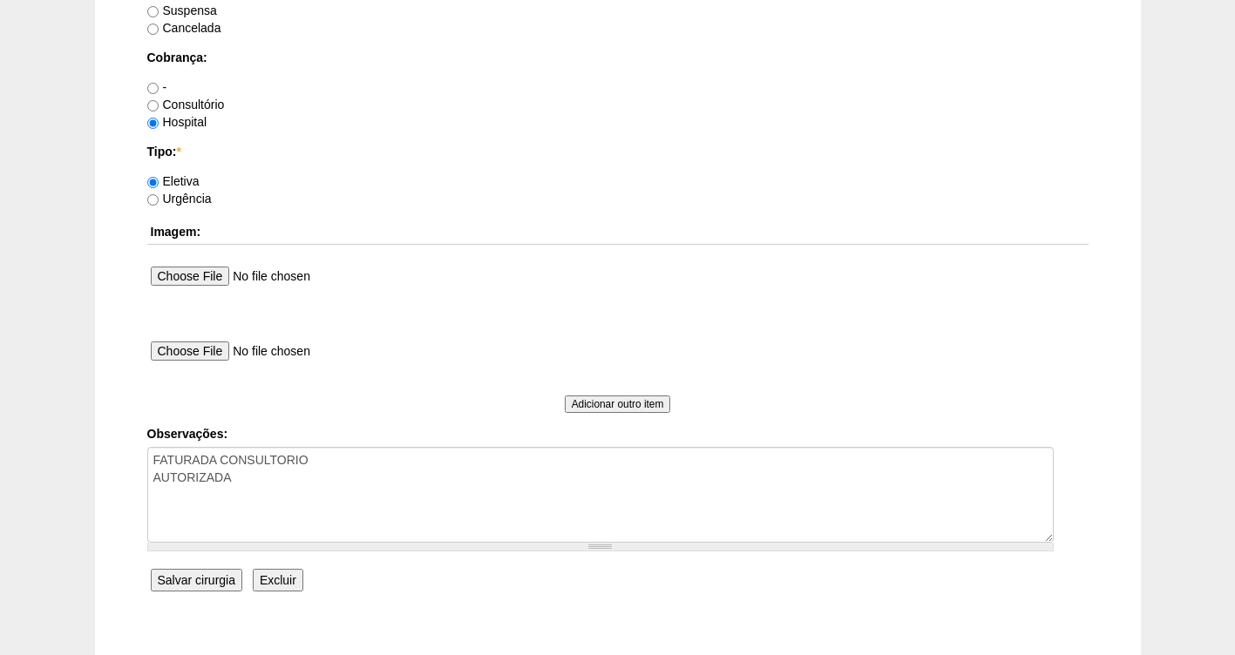
scroll to position [1590, 0]
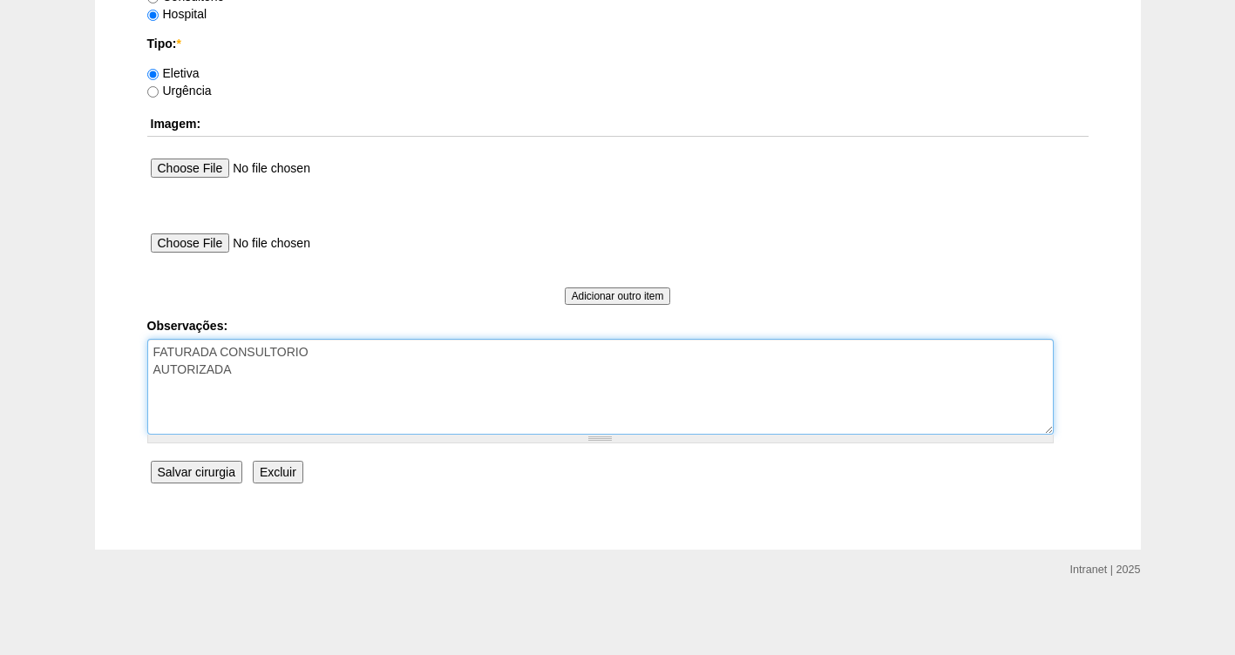
click at [279, 383] on textarea "FATURADA CONSULTORIO AUTORIZADA" at bounding box center [600, 387] width 906 height 96
paste textarea "Cirurgia de abaixamento por videolaparoscopia"
click at [441, 389] on textarea "FATURADA CONSULTORIO AUTORIZADA" at bounding box center [600, 387] width 906 height 96
click at [467, 380] on textarea "FATURADA CONSULTORIO AUTORIZADA" at bounding box center [600, 387] width 906 height 96
type textarea "FATURADA CONSULTORIO AUTORIZADA COD: Cirurgia de abaixamento +"
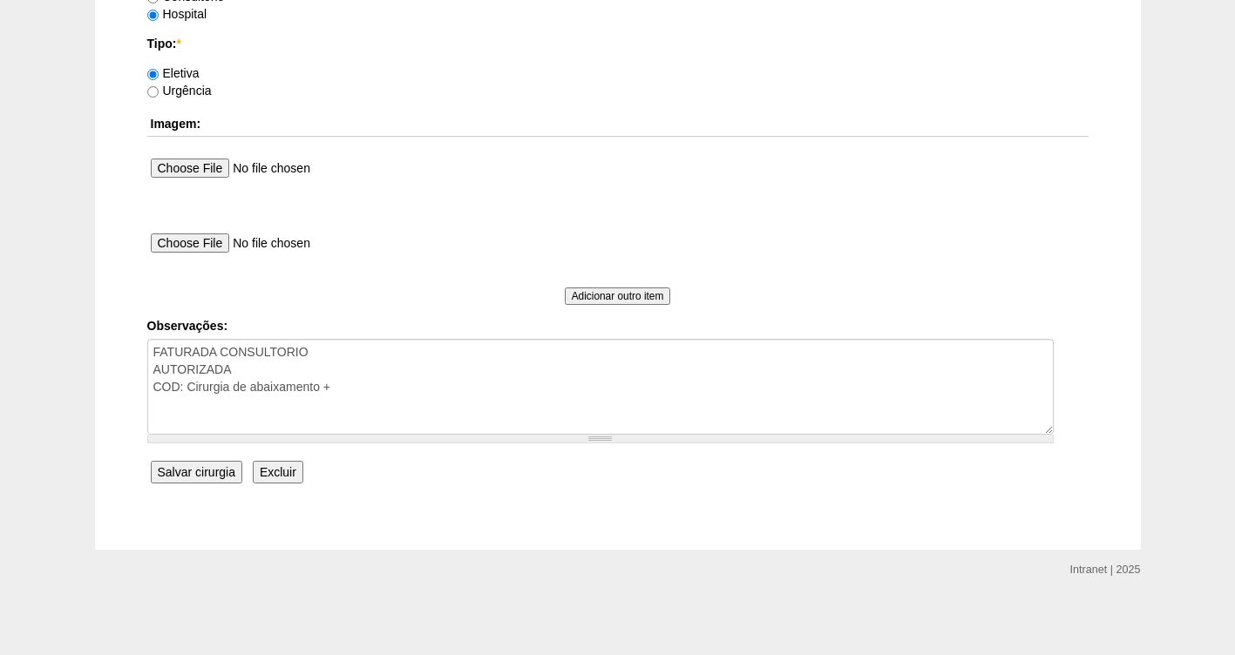
click at [198, 469] on input "Salvar cirurgia" at bounding box center [197, 472] width 92 height 23
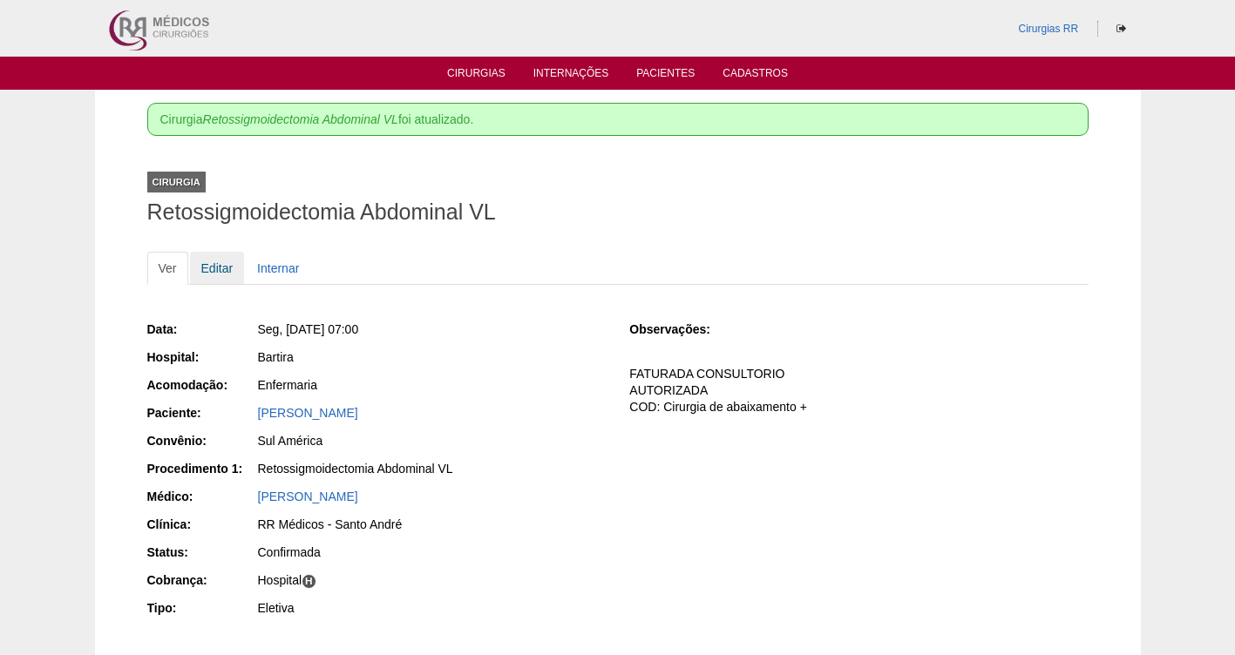
click at [220, 267] on link "Editar" at bounding box center [217, 268] width 55 height 33
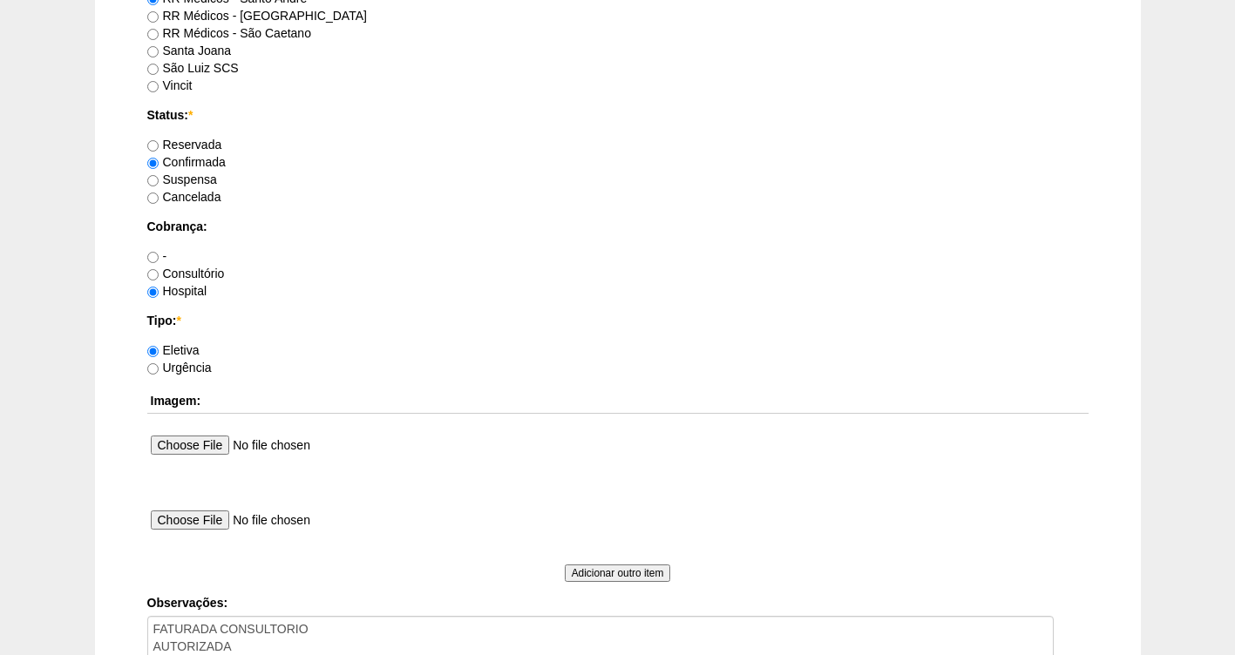
scroll to position [1590, 0]
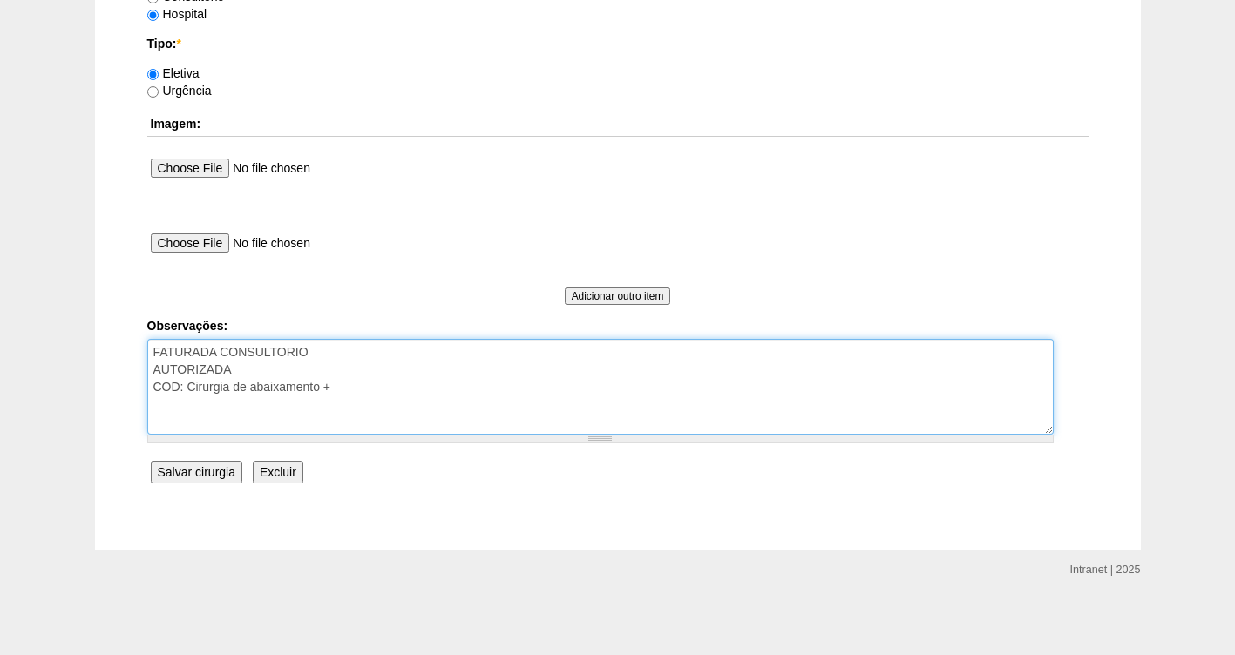
click at [367, 392] on textarea "FATURADA CONSULTORIO AUTORIZADA COD: Cirurgia de abaixamento +" at bounding box center [600, 387] width 906 height 96
type textarea "FATURADA CONSULTORIO AUTORIZADA COD: Cirurgia de abaixamento + ENVIO DIETA , FA…"
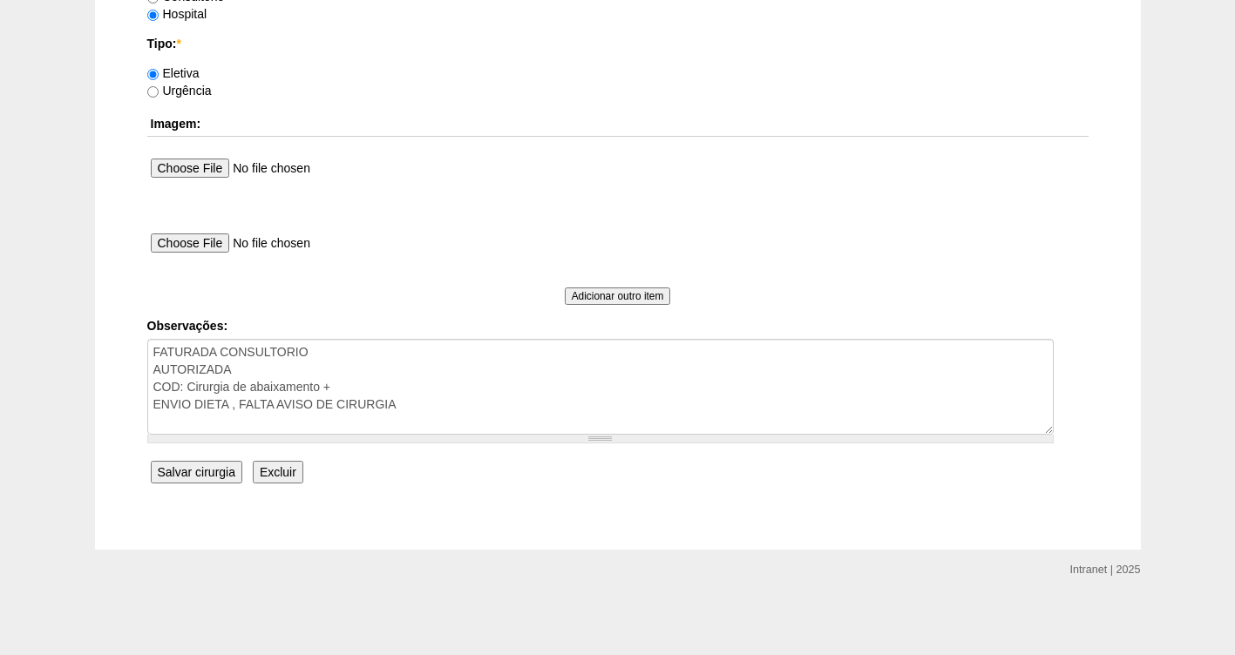
click at [198, 474] on input "Salvar cirurgia" at bounding box center [197, 472] width 92 height 23
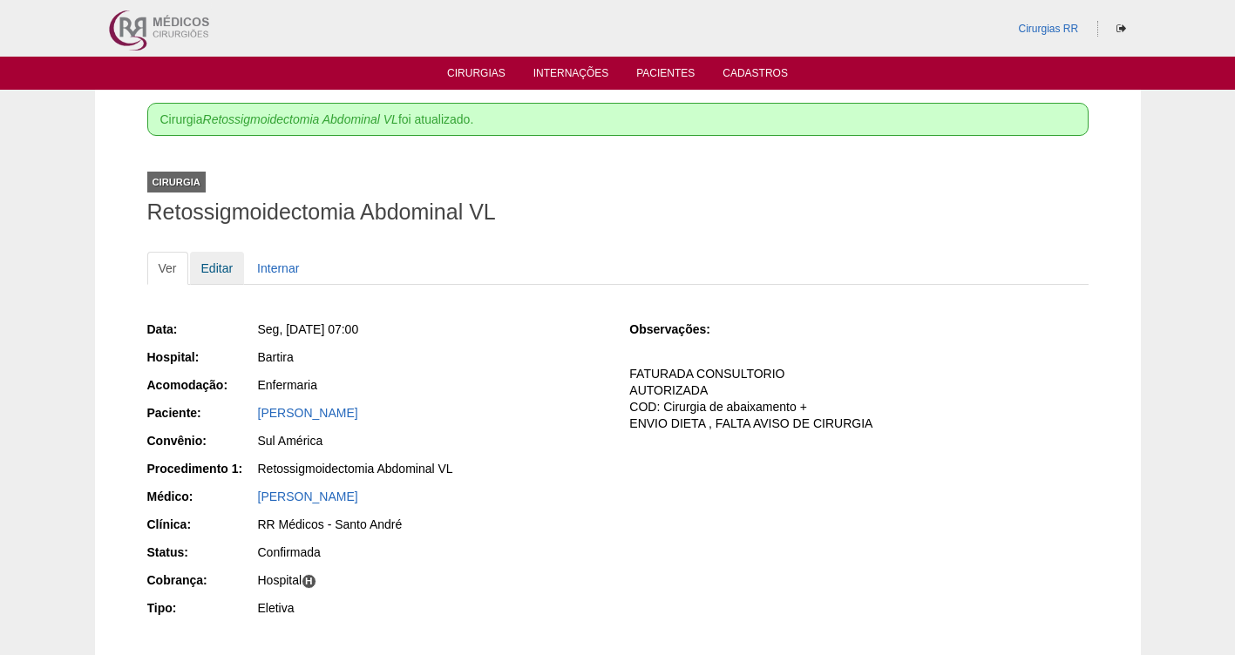
click at [221, 268] on link "Editar" at bounding box center [217, 268] width 55 height 33
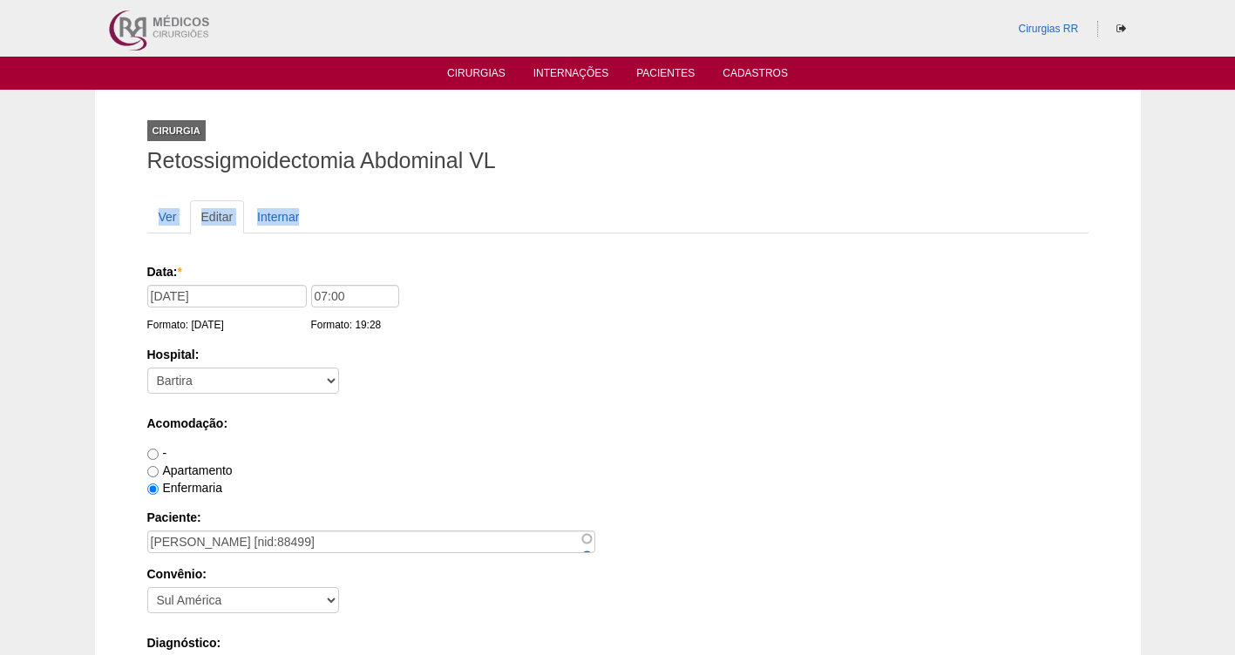
drag, startPoint x: 1238, startPoint y: 189, endPoint x: 1244, endPoint y: 201, distance: 13.3
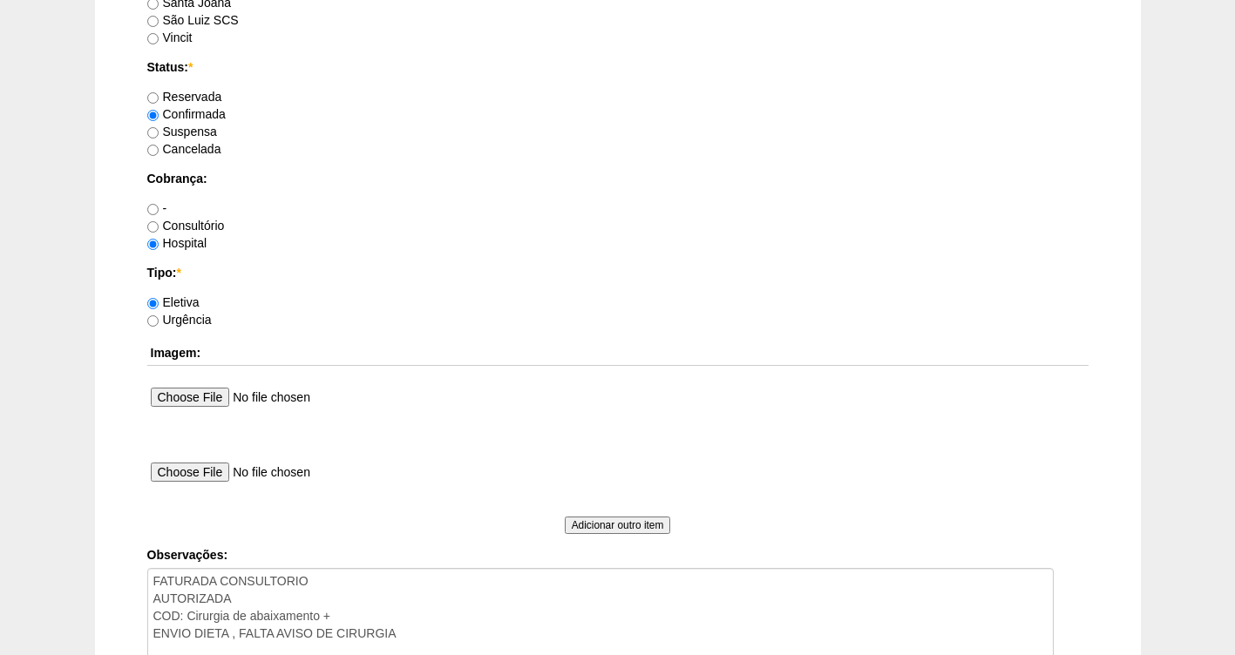
scroll to position [1374, 0]
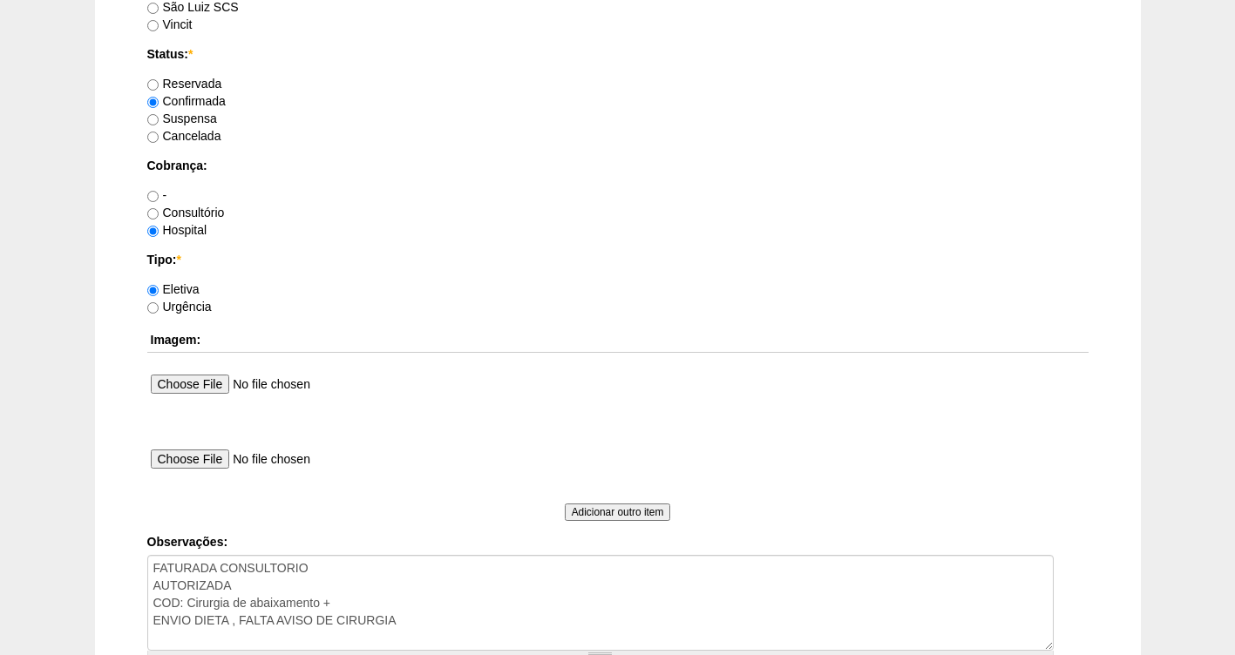
click at [201, 215] on label "Consultório" at bounding box center [186, 213] width 78 height 14
click at [159, 215] on input "Consultório" at bounding box center [152, 213] width 11 height 11
radio input "true"
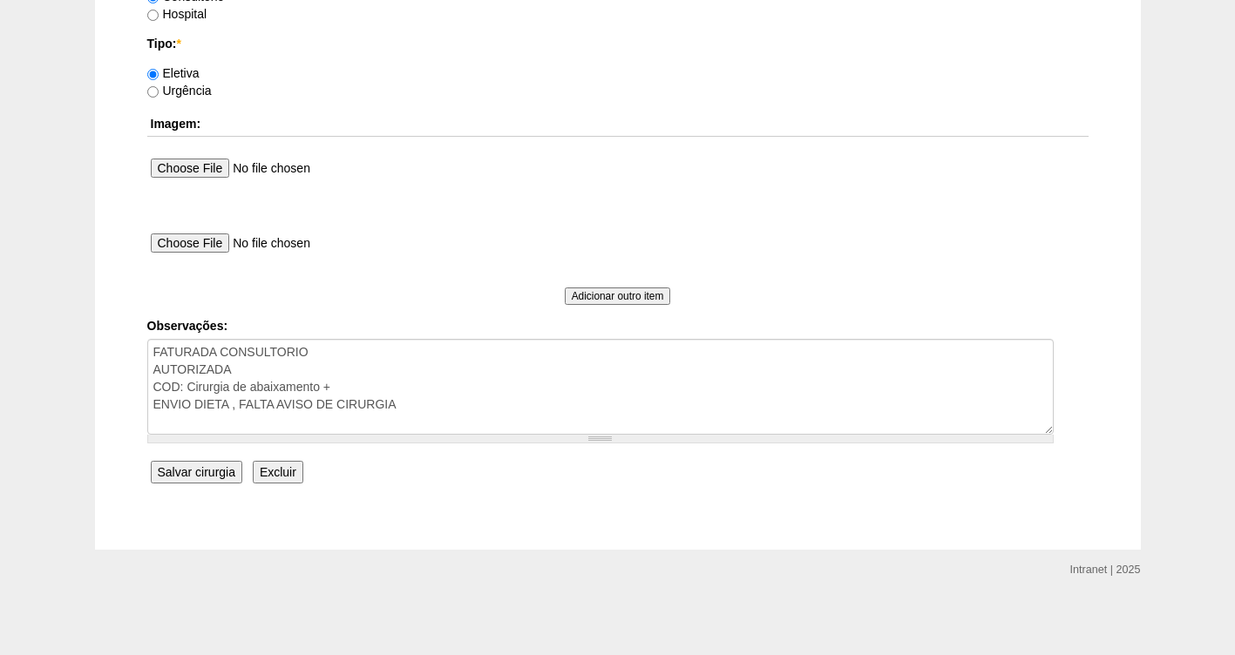
click at [185, 467] on input "Salvar cirurgia" at bounding box center [197, 472] width 92 height 23
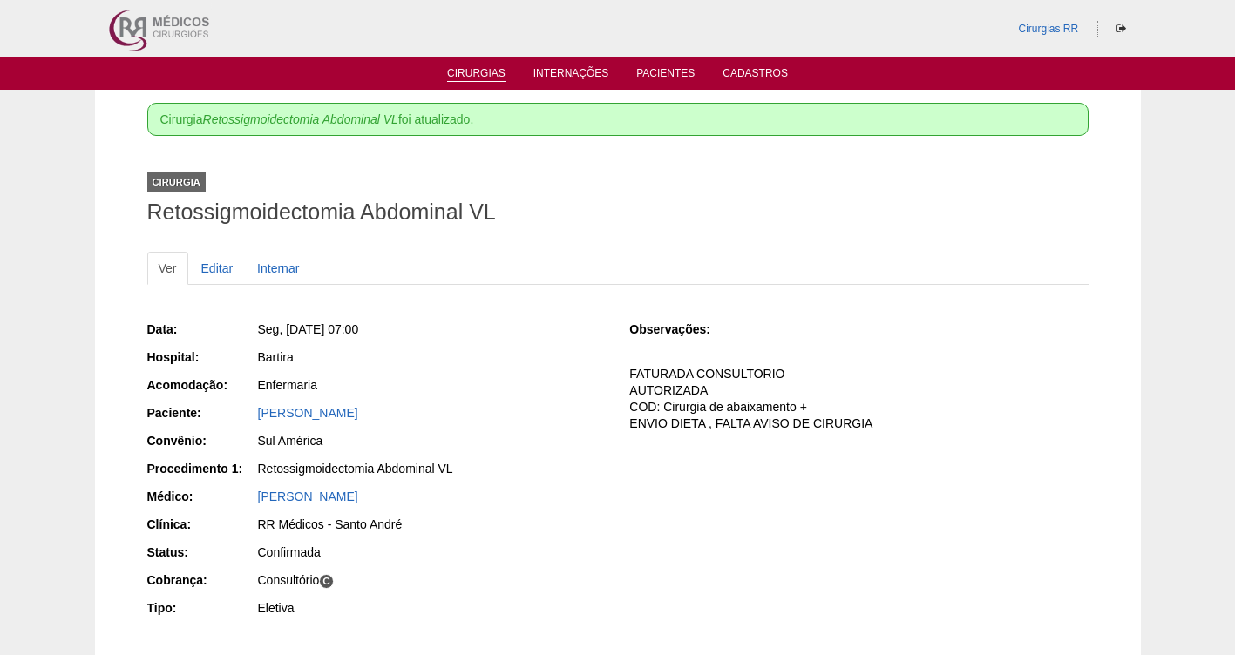
click at [468, 76] on link "Cirurgias" at bounding box center [476, 74] width 58 height 15
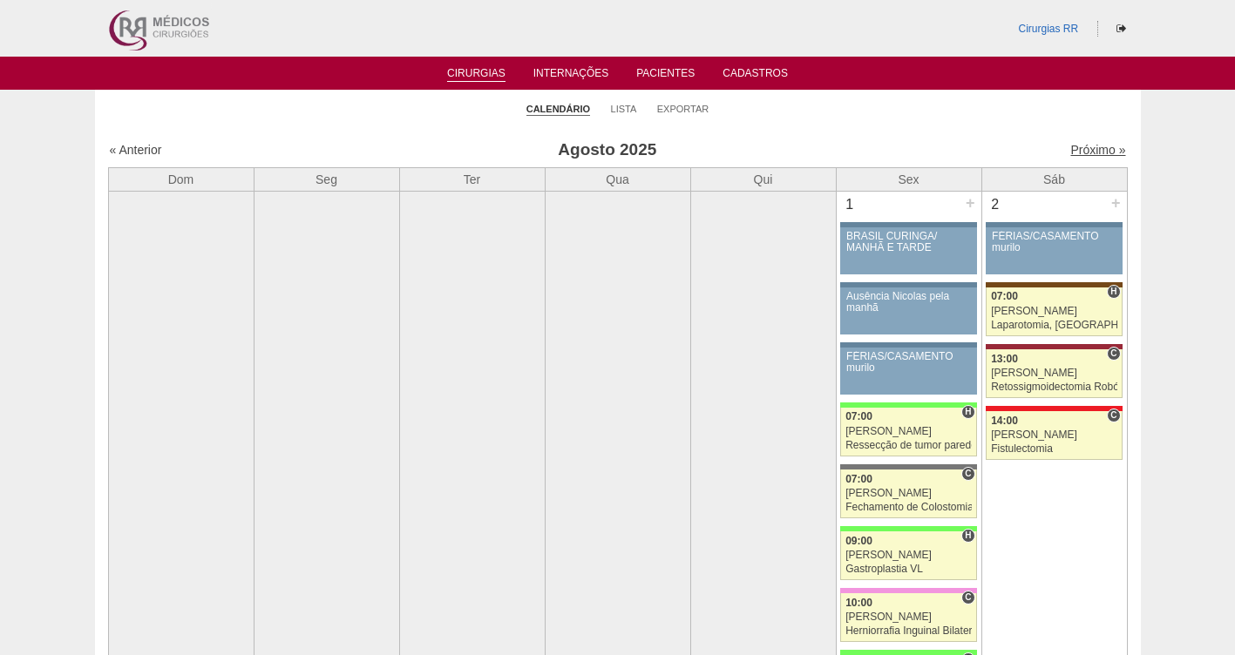
click at [1084, 152] on link "Próximo »" at bounding box center [1097, 150] width 55 height 14
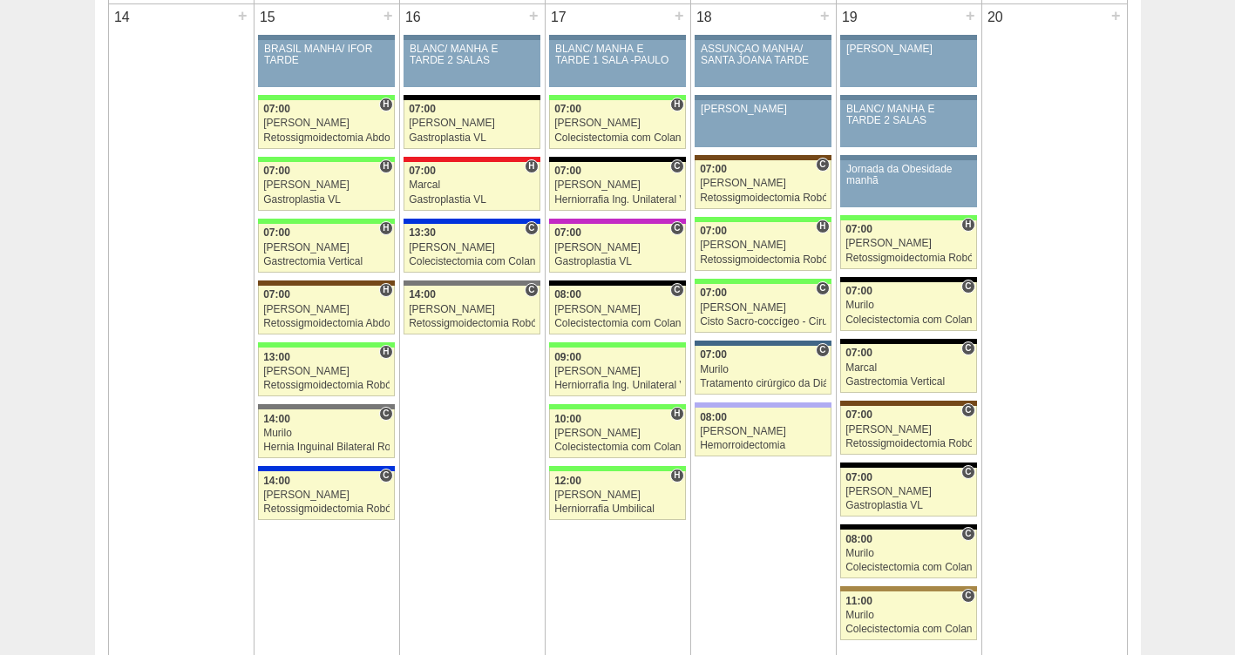
scroll to position [1658, 0]
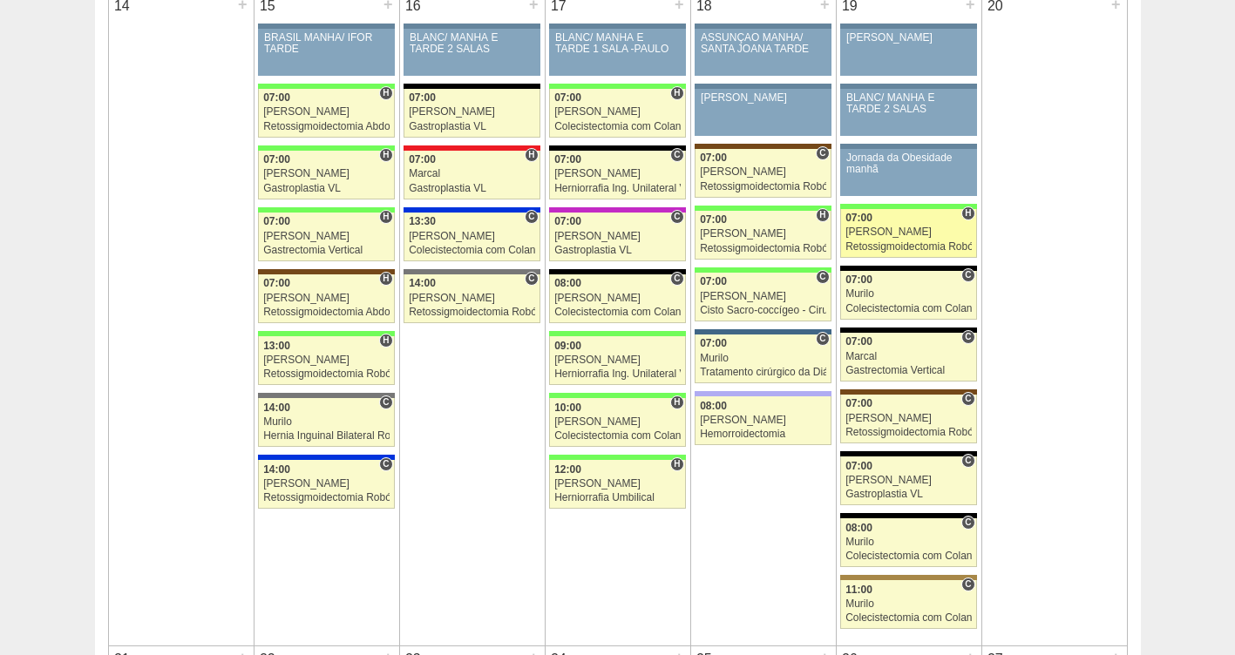
click at [862, 241] on div "Retossigmoidectomia Robótica" at bounding box center [908, 246] width 126 height 11
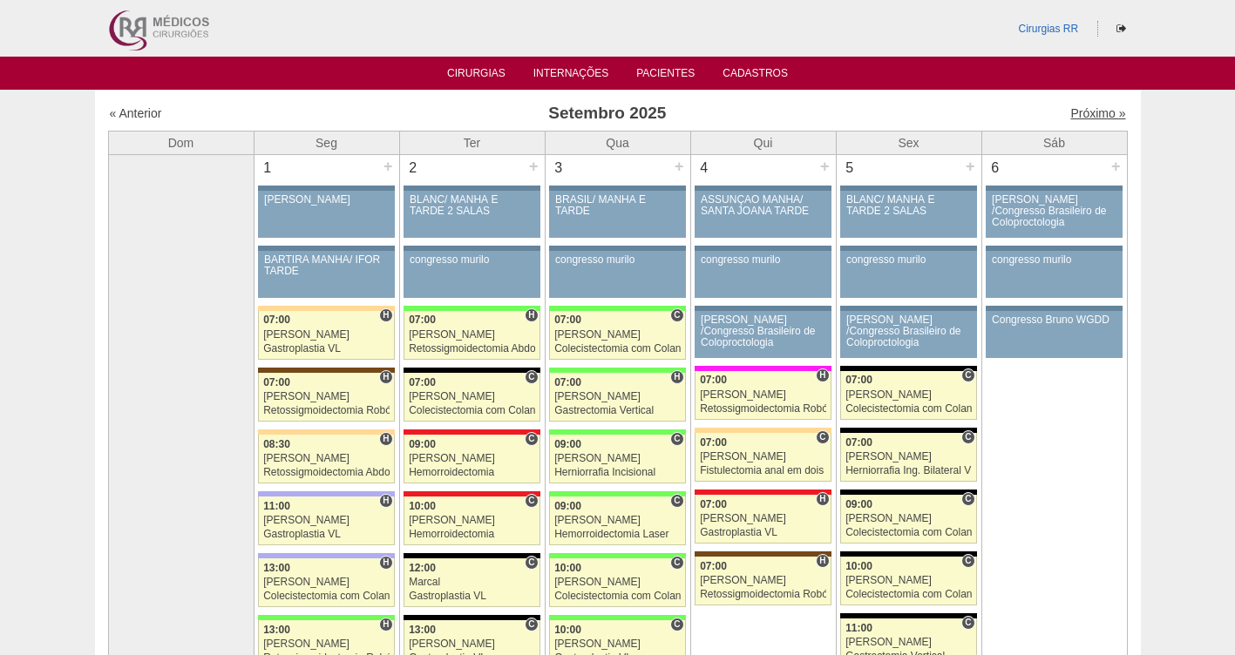
click at [1093, 111] on link "Próximo »" at bounding box center [1097, 113] width 55 height 14
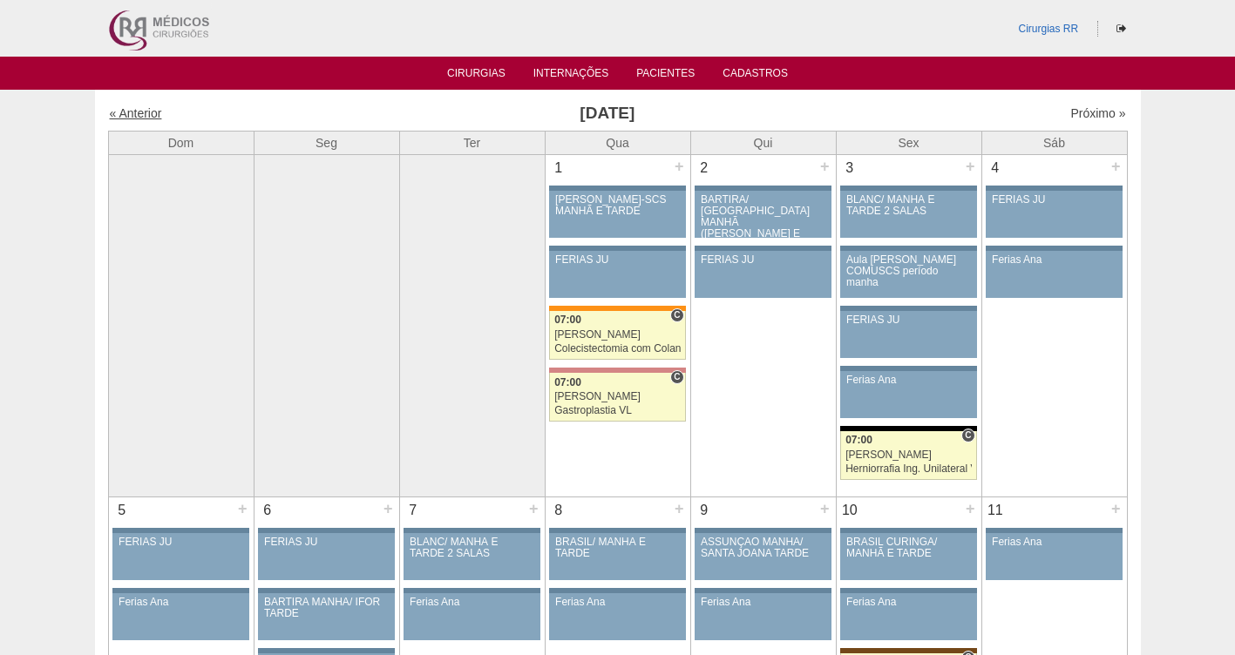
click at [119, 116] on link "« Anterior" at bounding box center [136, 113] width 52 height 14
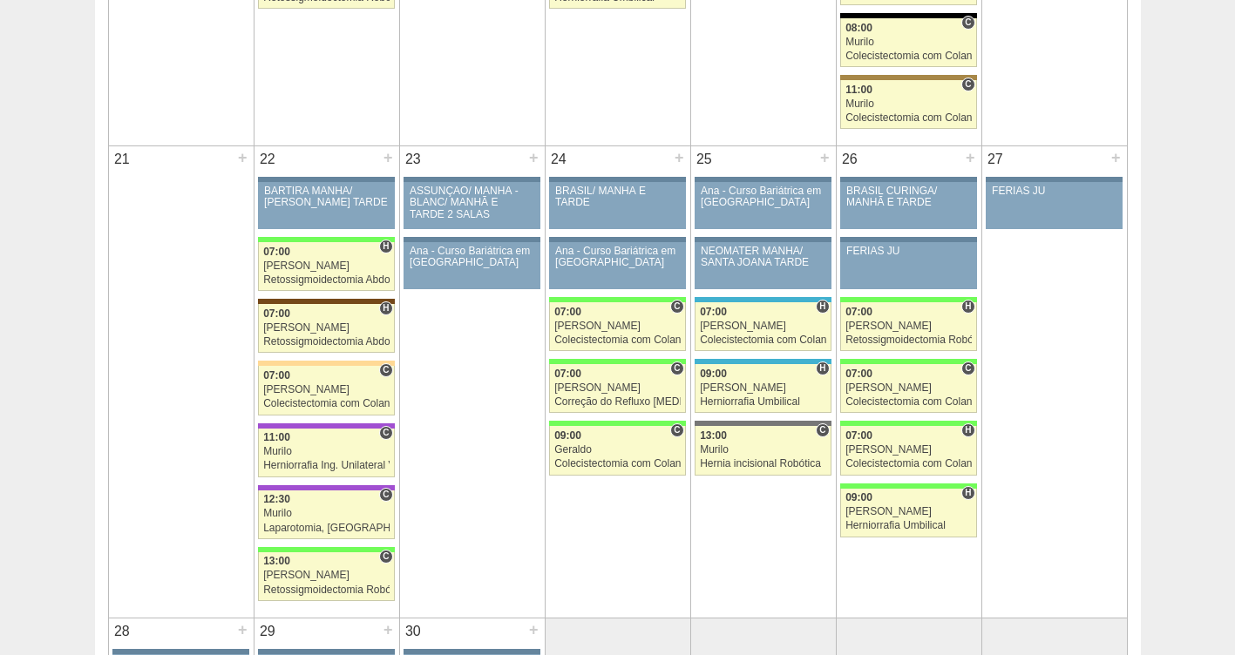
scroll to position [2109, 0]
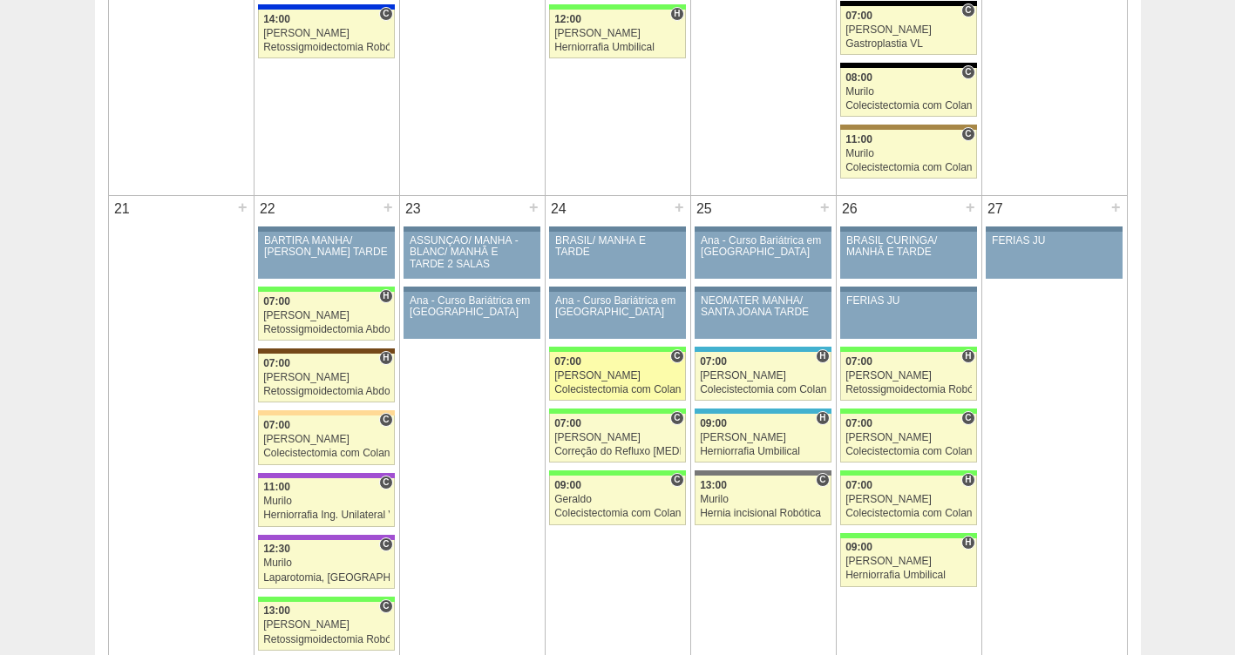
click at [607, 391] on div "Colecistectomia com Colangiografia VL" at bounding box center [617, 389] width 126 height 11
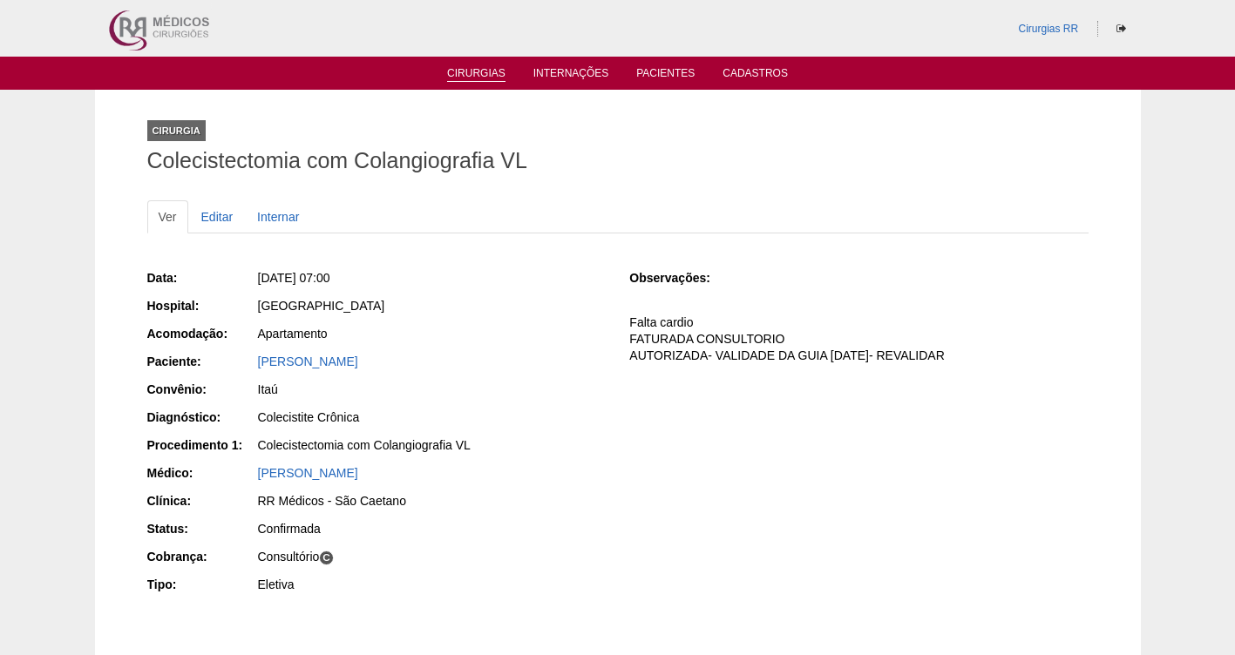
click at [473, 77] on link "Cirurgias" at bounding box center [476, 74] width 58 height 15
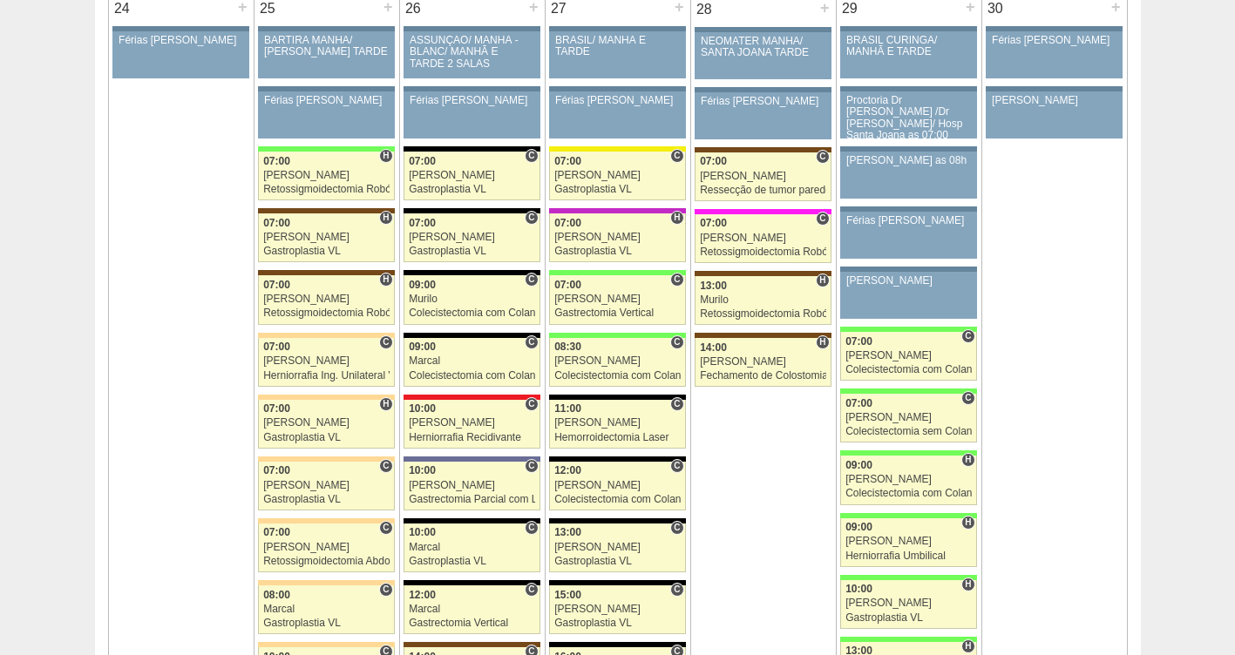
scroll to position [3938, 0]
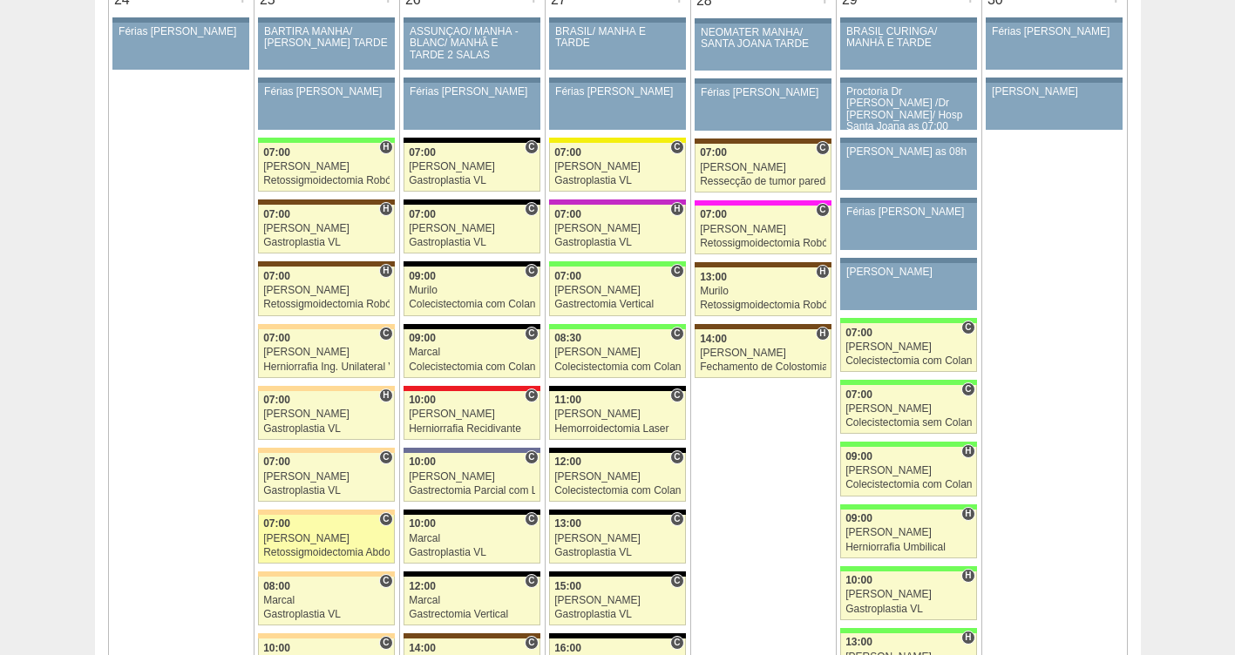
click at [316, 540] on div "[PERSON_NAME]" at bounding box center [326, 538] width 126 height 11
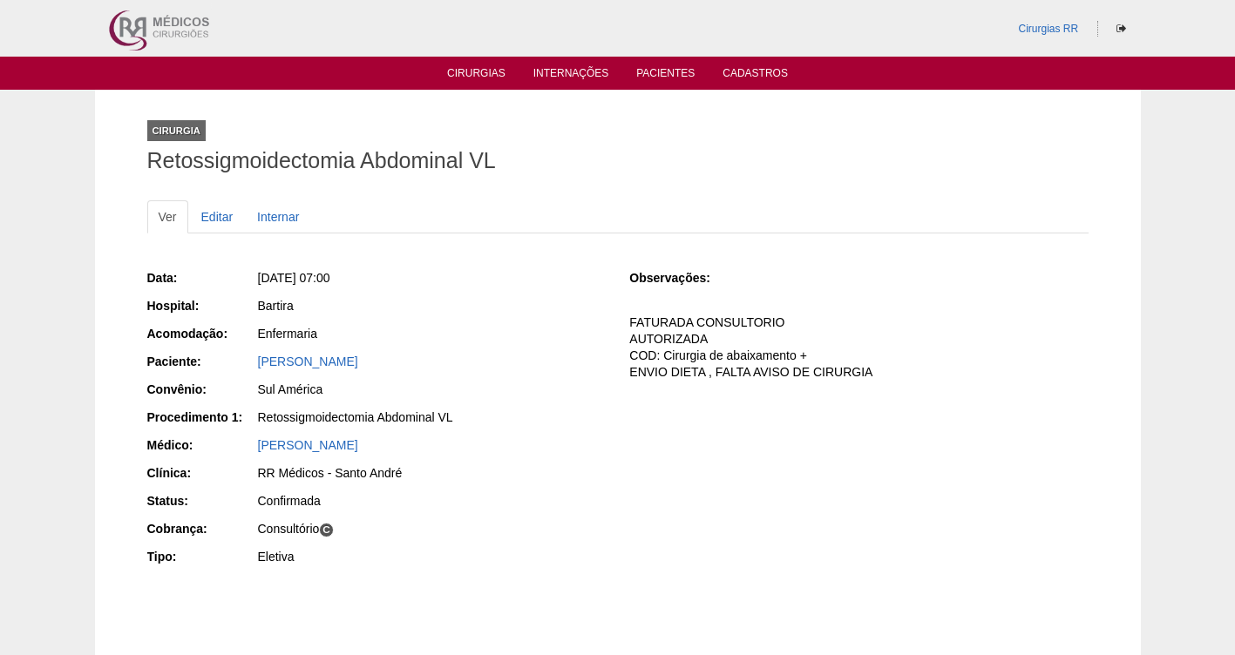
drag, startPoint x: 431, startPoint y: 366, endPoint x: 243, endPoint y: 351, distance: 187.9
click at [243, 351] on div "Data: [DATE] 07:00 Hospital: [GEOGRAPHIC_DATA] Acomodação: Enfermaria Paciente:…" at bounding box center [376, 419] width 458 height 313
copy link "[PERSON_NAME]"
click at [481, 70] on link "Cirurgias" at bounding box center [476, 74] width 58 height 15
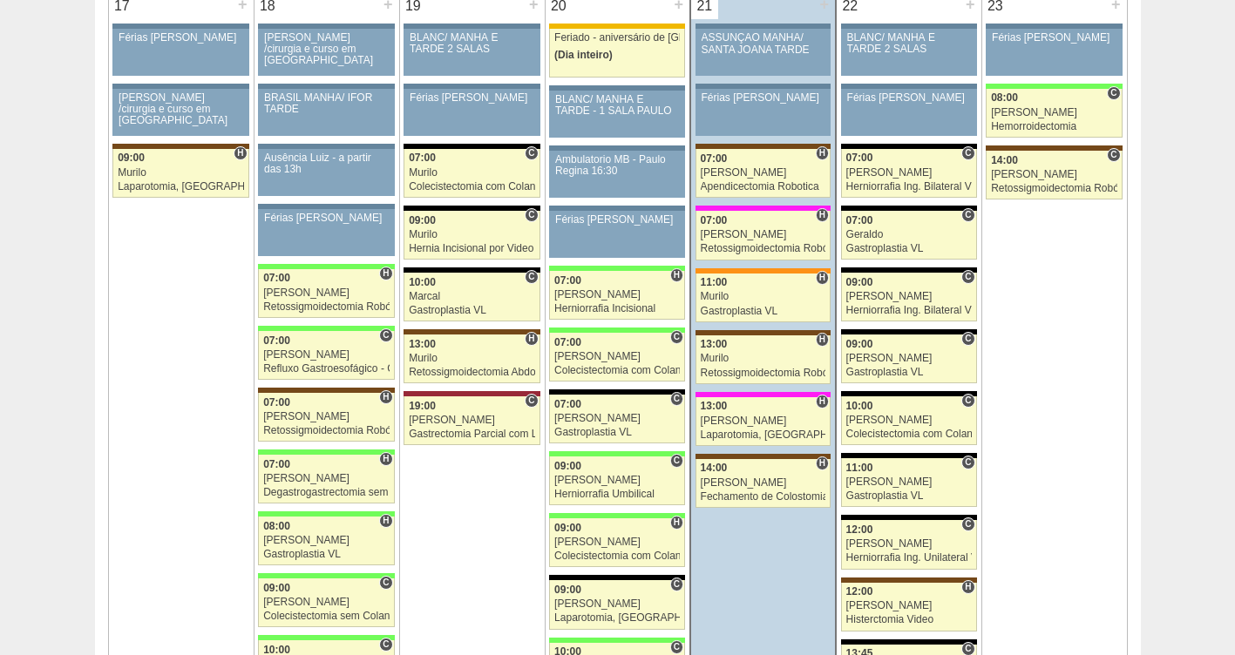
scroll to position [2840, 0]
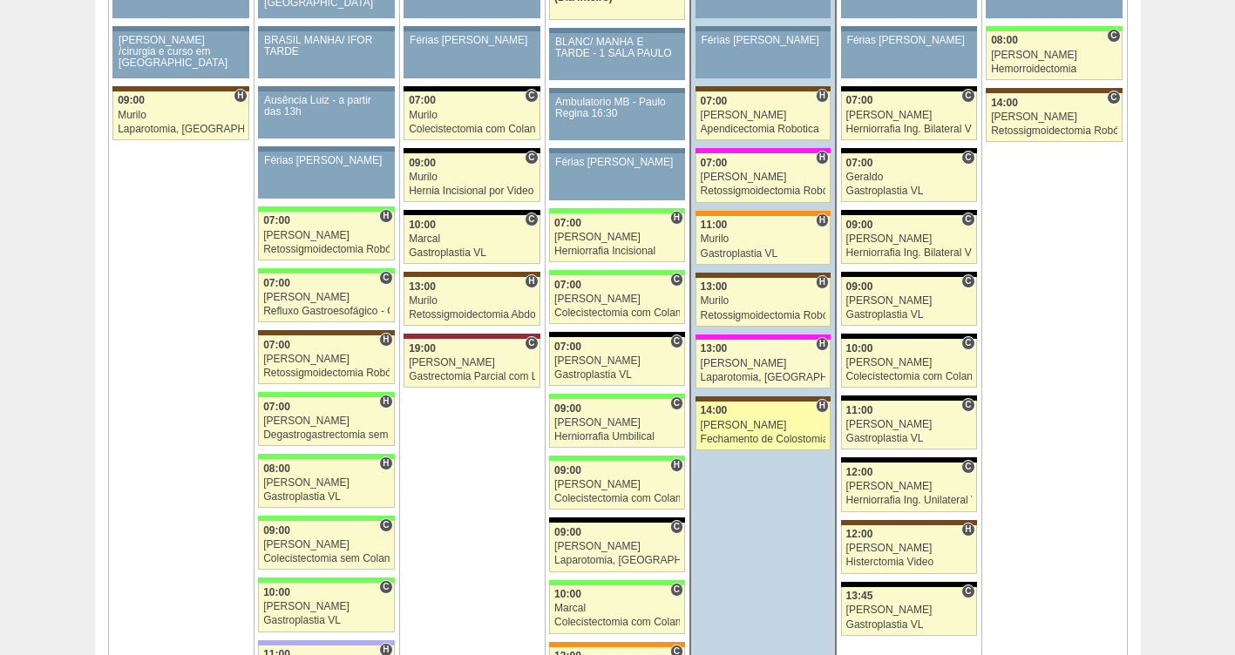
click at [765, 424] on div "[PERSON_NAME]" at bounding box center [763, 425] width 125 height 11
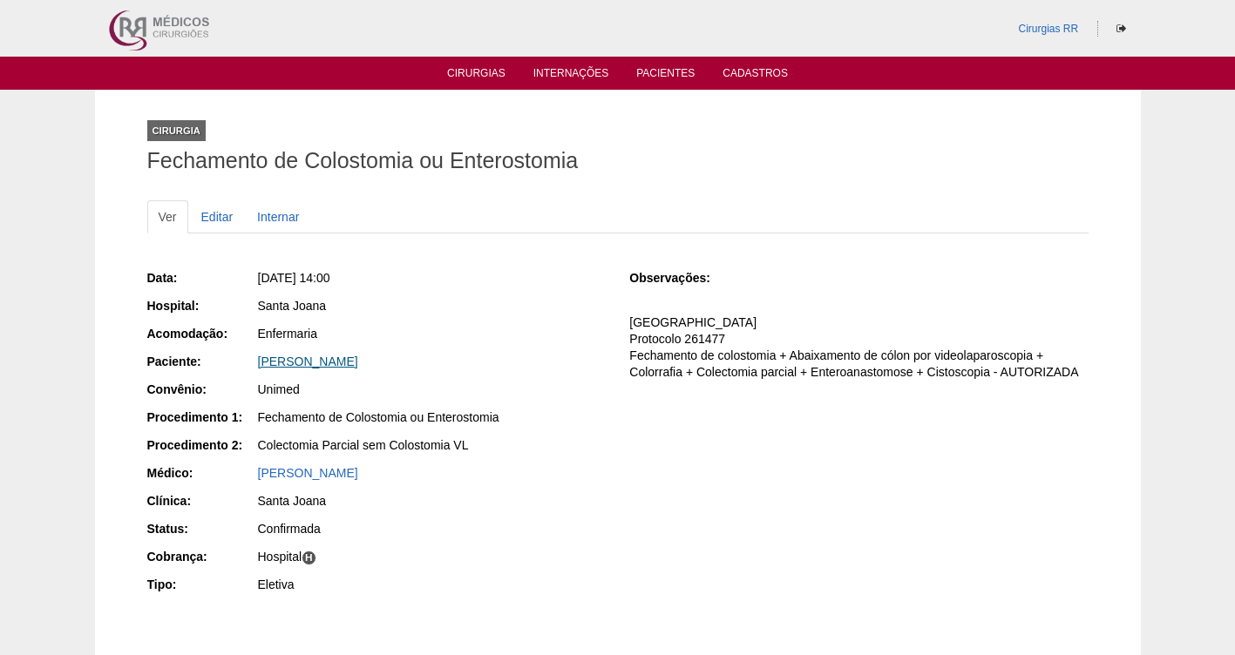
click at [322, 362] on link "[PERSON_NAME]" at bounding box center [308, 362] width 100 height 14
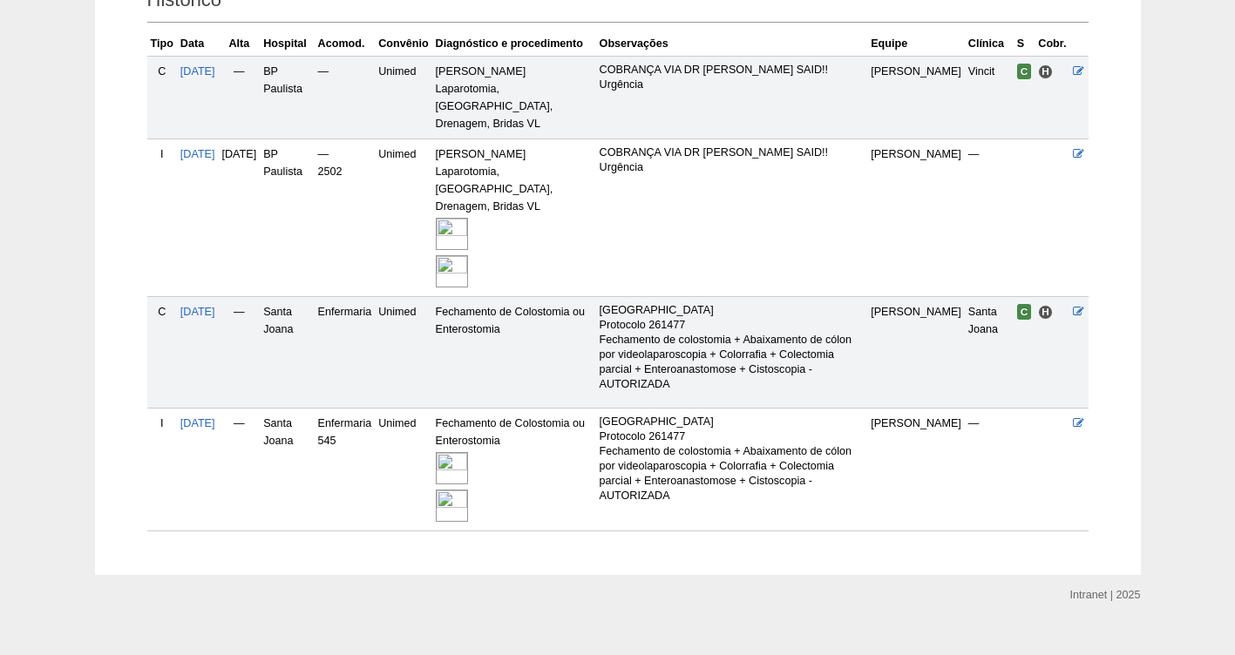
scroll to position [429, 0]
click at [468, 454] on img at bounding box center [452, 470] width 32 height 32
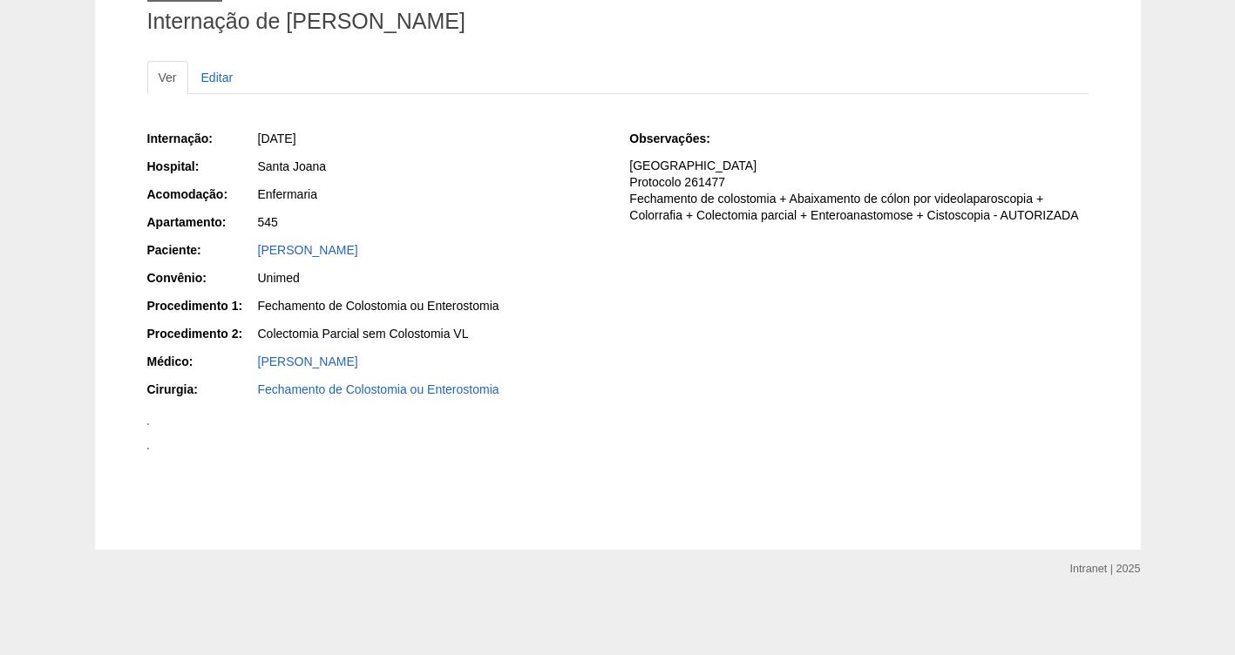
scroll to position [289, 0]
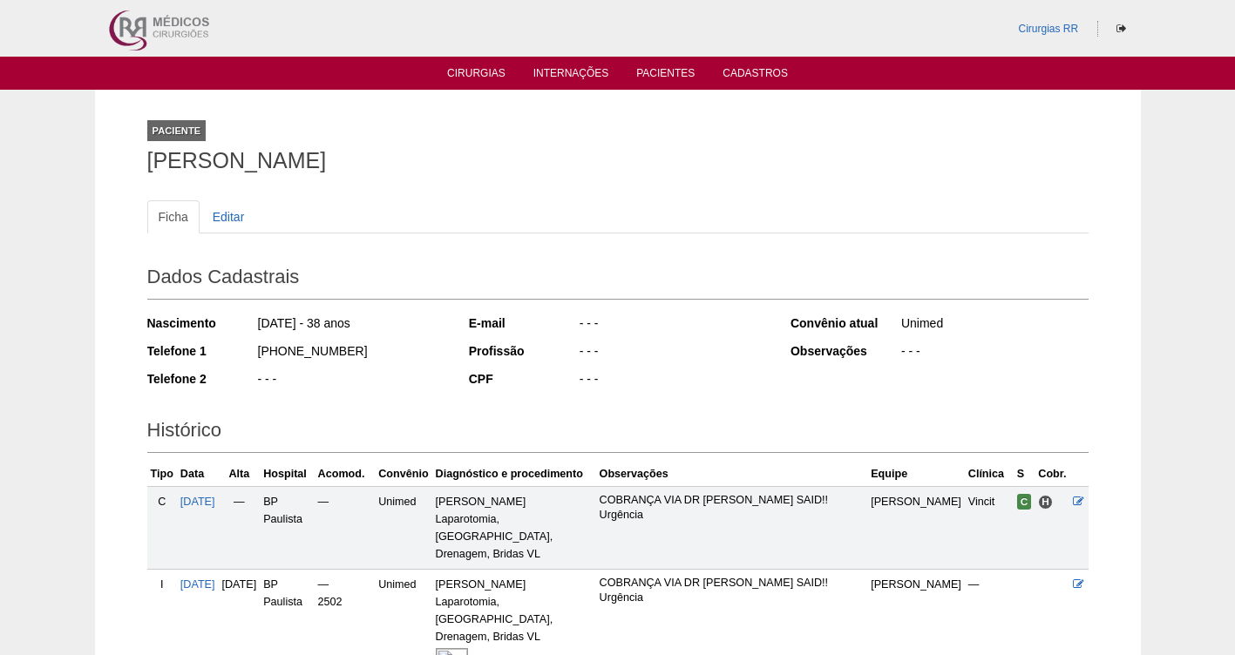
scroll to position [423, 0]
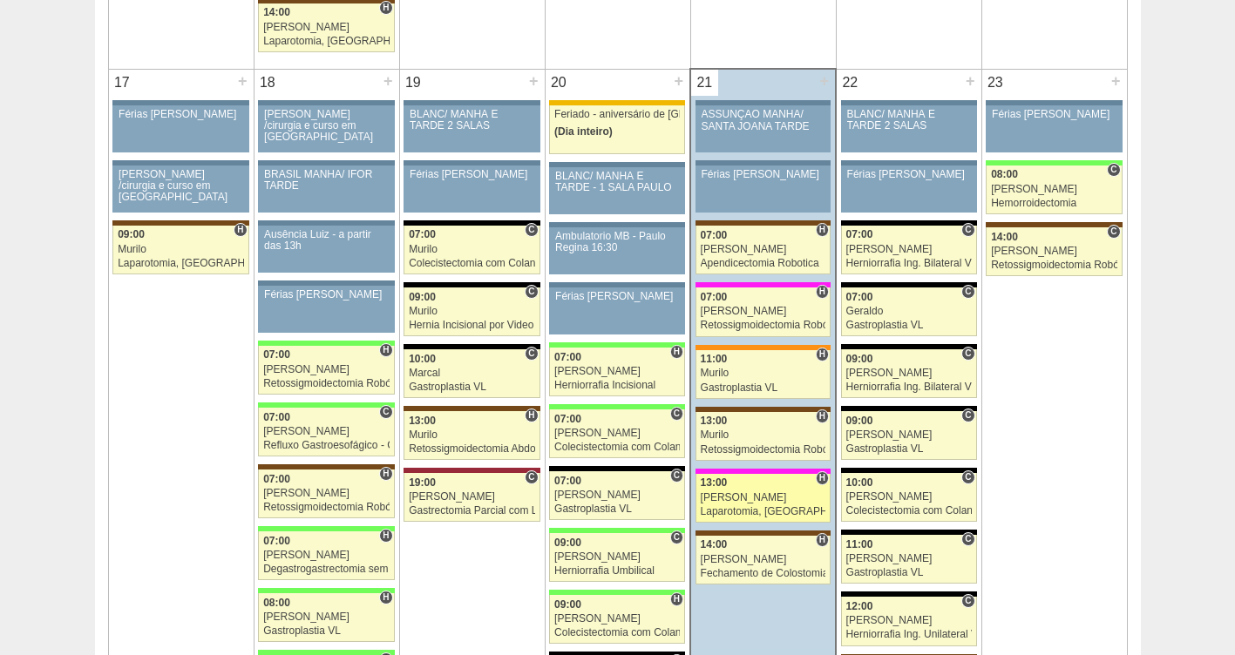
scroll to position [2666, 0]
